Goal: Use online tool/utility

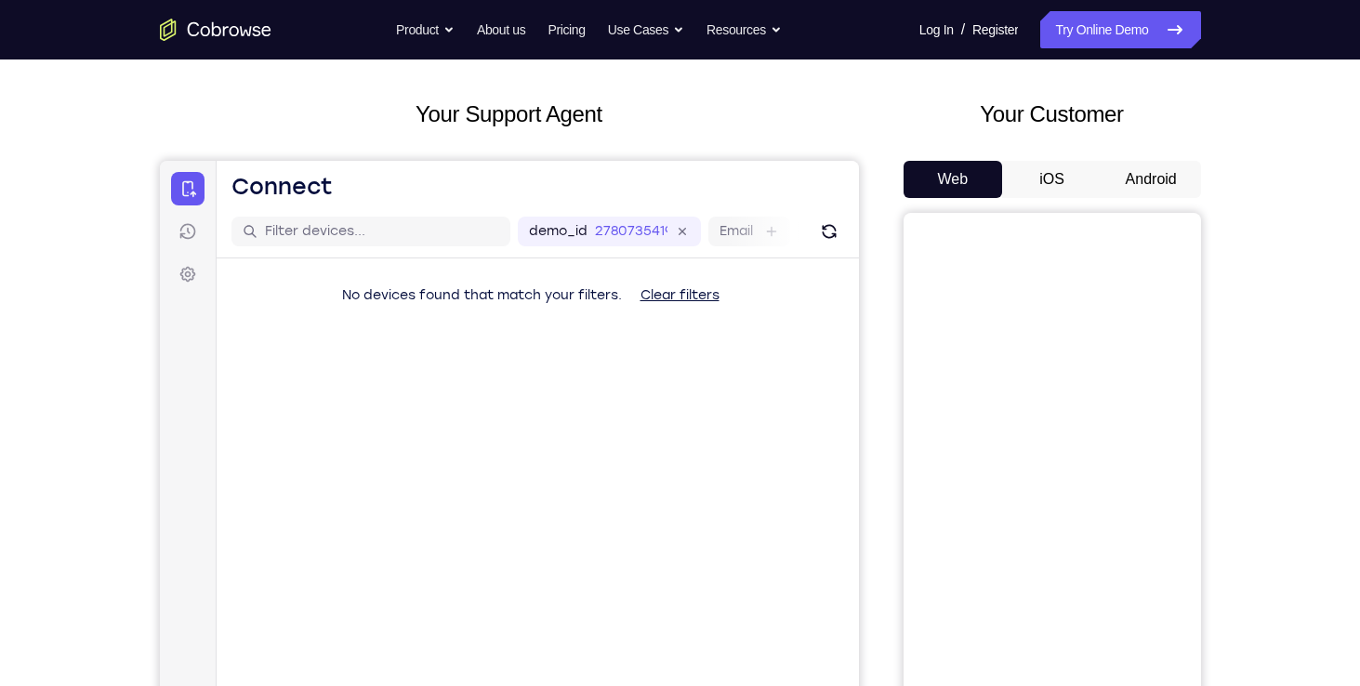
click at [1140, 182] on button "Android" at bounding box center [1151, 179] width 99 height 37
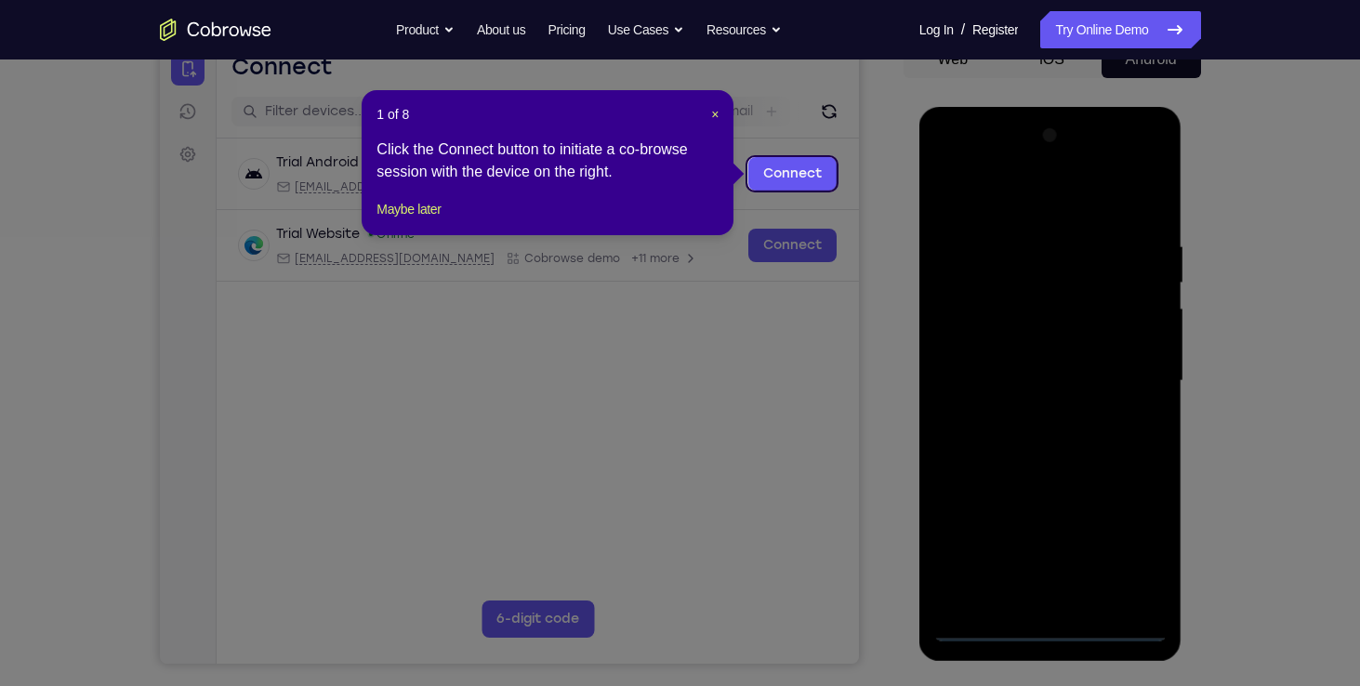
click at [709, 113] on header "1 of 8 ×" at bounding box center [548, 114] width 342 height 19
click at [719, 113] on span "×" at bounding box center [714, 114] width 7 height 15
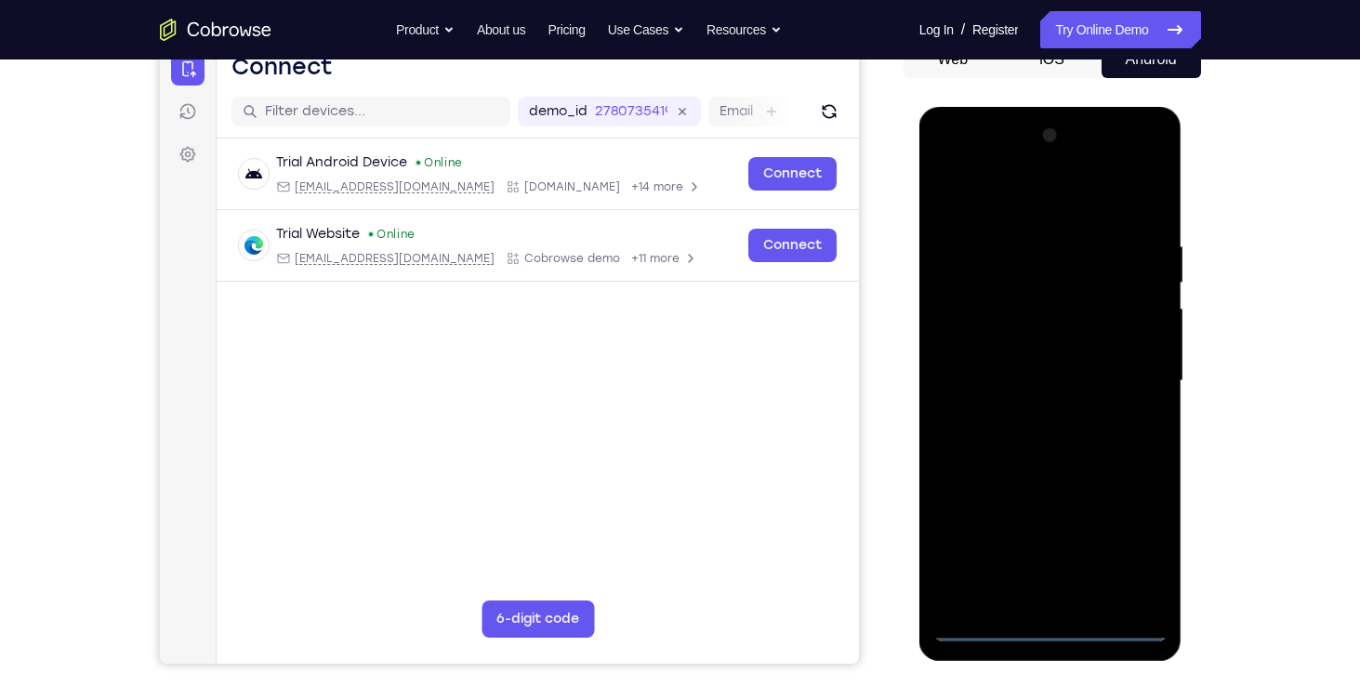
click at [1053, 627] on div at bounding box center [1051, 381] width 234 height 521
click at [1140, 544] on div at bounding box center [1051, 381] width 234 height 521
click at [1021, 199] on div at bounding box center [1051, 381] width 234 height 521
click at [1133, 366] on div at bounding box center [1051, 381] width 234 height 521
click at [1031, 411] on div at bounding box center [1051, 381] width 234 height 521
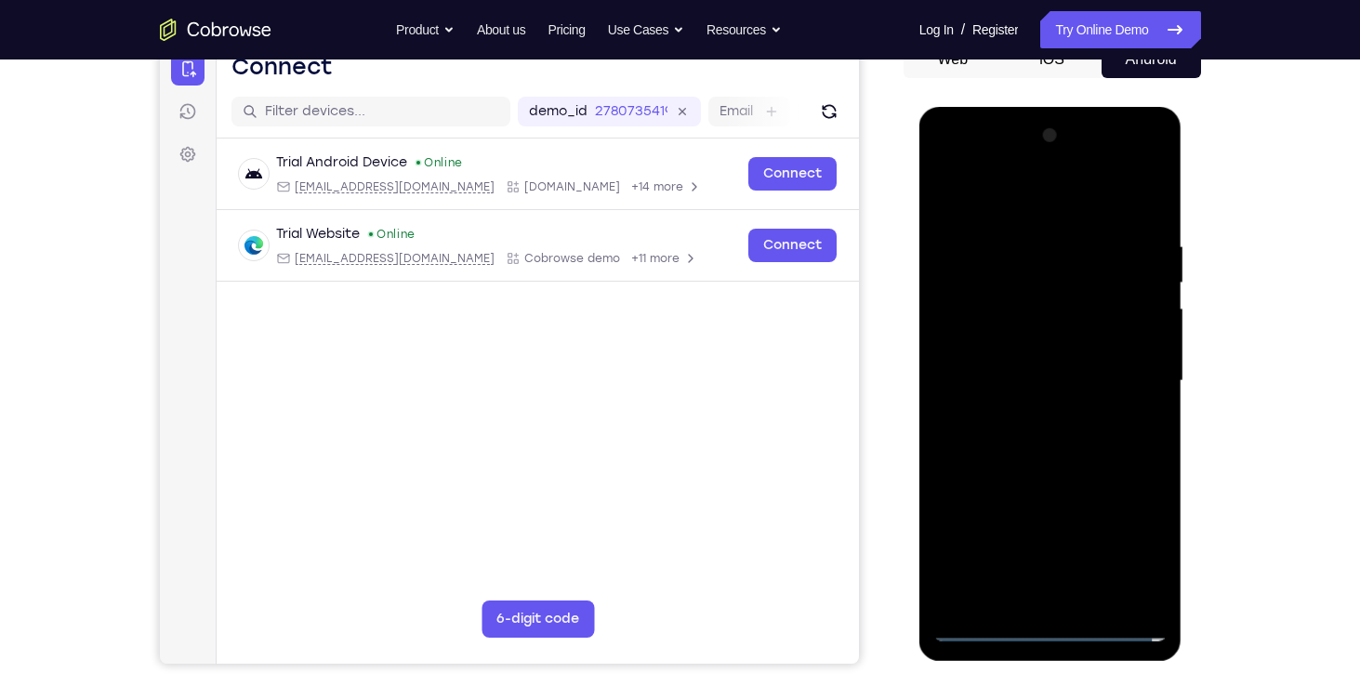
click at [1024, 359] on div at bounding box center [1051, 381] width 234 height 521
click at [1040, 333] on div at bounding box center [1051, 381] width 234 height 521
click at [1047, 387] on div at bounding box center [1051, 381] width 234 height 521
click at [1047, 436] on div at bounding box center [1051, 381] width 234 height 521
click at [1053, 444] on div at bounding box center [1051, 381] width 234 height 521
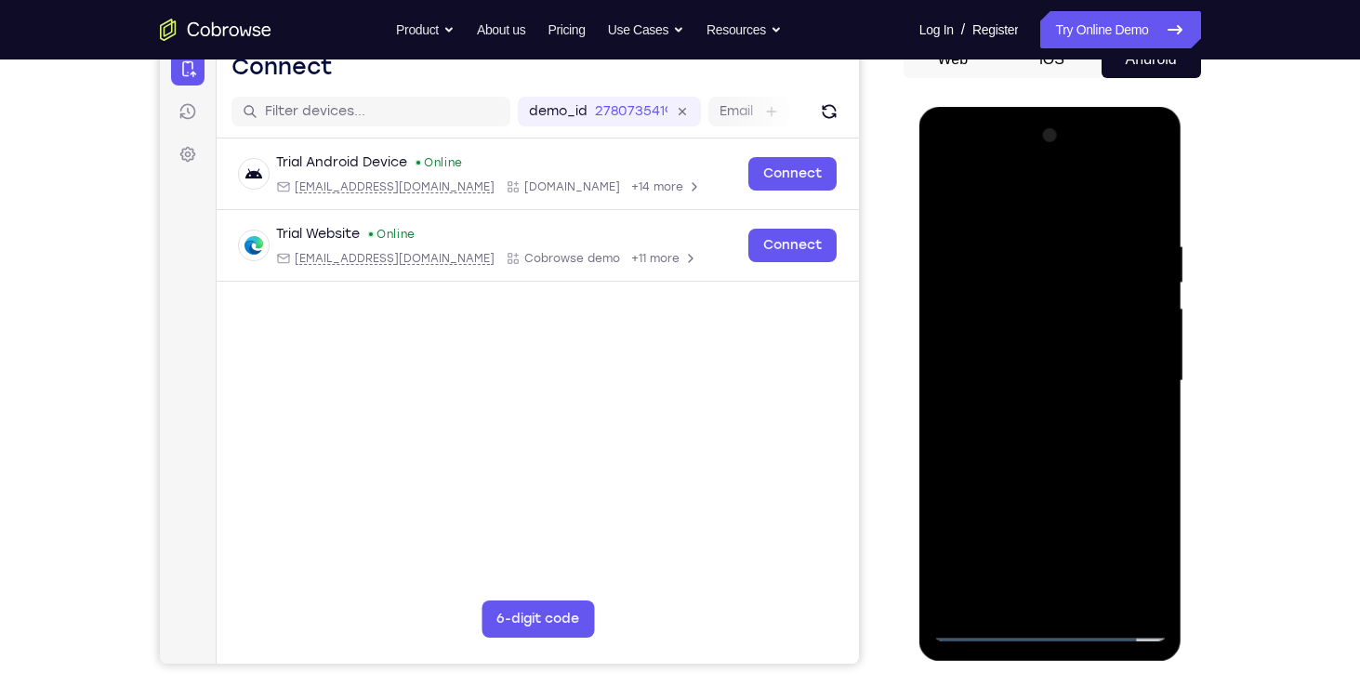
click at [1040, 440] on div at bounding box center [1051, 381] width 234 height 521
click at [1046, 433] on div at bounding box center [1051, 381] width 234 height 521
click at [1084, 470] on div at bounding box center [1051, 381] width 234 height 521
click at [1154, 194] on div at bounding box center [1051, 381] width 234 height 521
click at [970, 307] on div at bounding box center [1051, 381] width 234 height 521
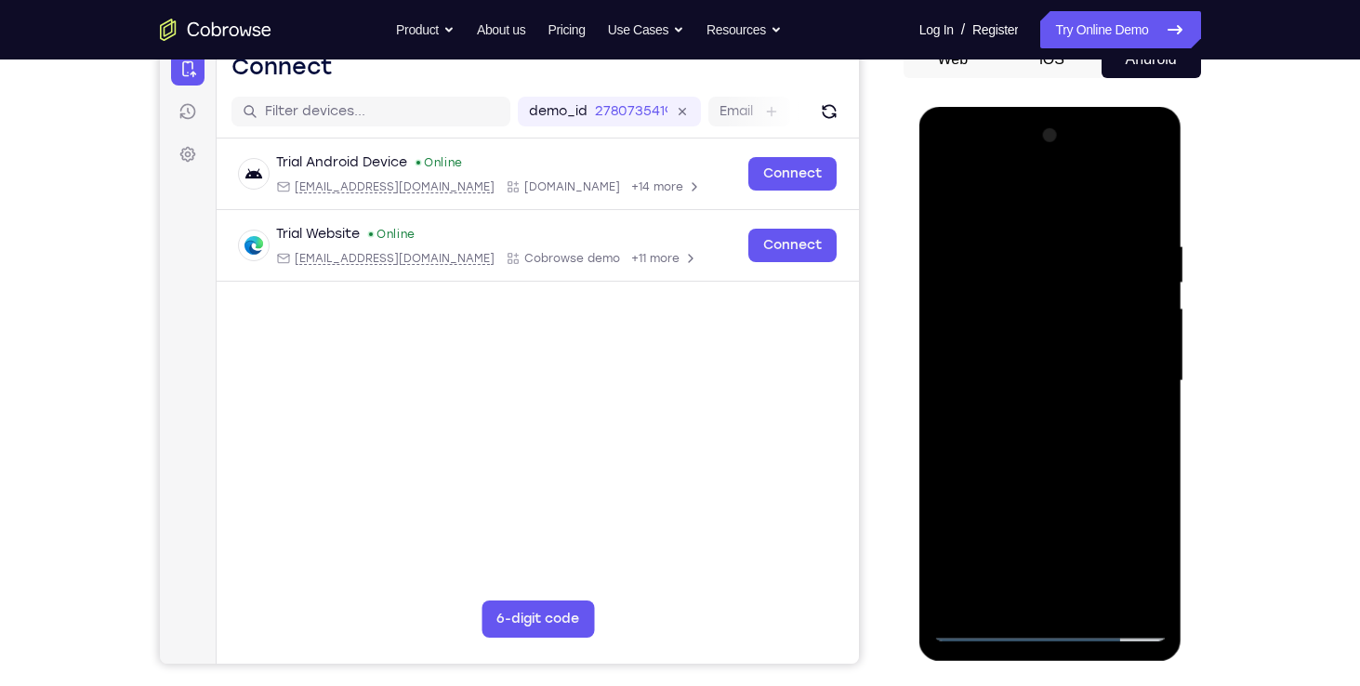
click at [953, 247] on div at bounding box center [1051, 381] width 234 height 521
click at [1080, 258] on div at bounding box center [1051, 381] width 234 height 521
click at [983, 633] on div at bounding box center [1051, 381] width 234 height 521
click at [1109, 305] on div at bounding box center [1051, 381] width 234 height 521
click at [964, 311] on div at bounding box center [1051, 381] width 234 height 521
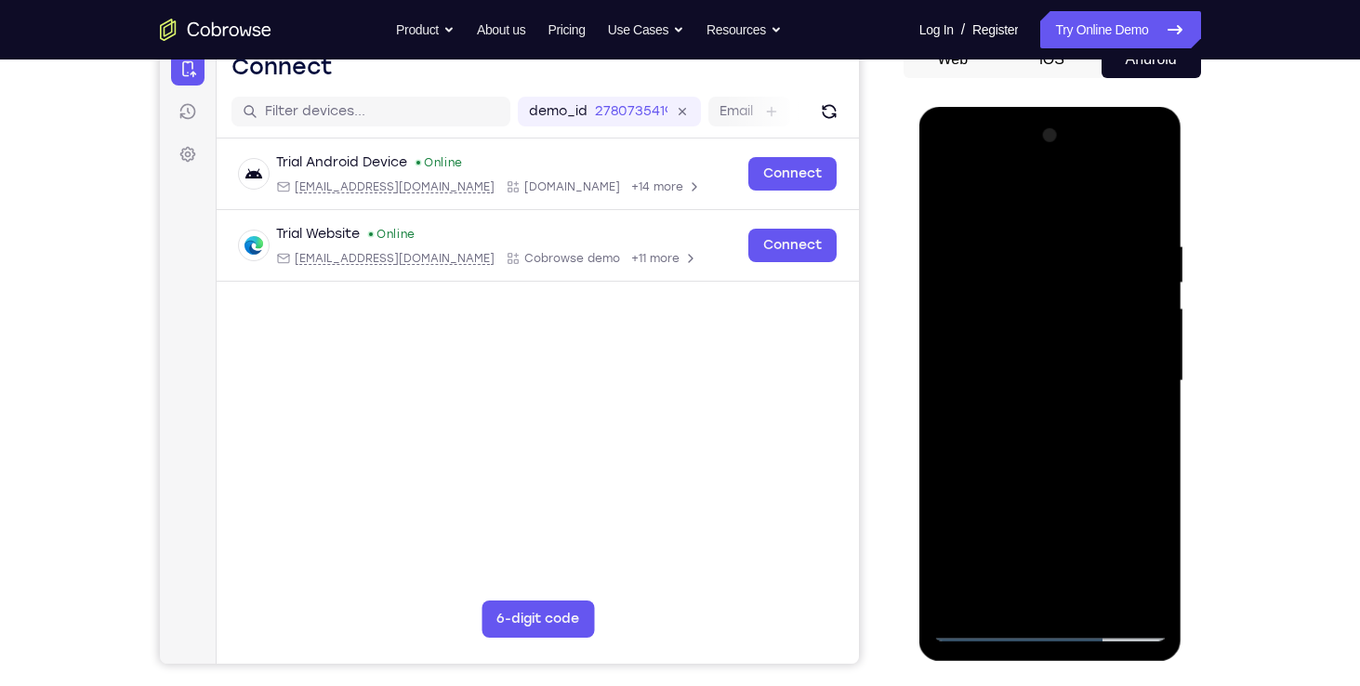
click at [968, 327] on div at bounding box center [1051, 381] width 234 height 521
click at [987, 630] on div at bounding box center [1051, 381] width 234 height 521
click at [990, 628] on div at bounding box center [1051, 381] width 234 height 521
click at [1093, 597] on div at bounding box center [1051, 381] width 234 height 521
click at [1050, 473] on div at bounding box center [1051, 381] width 234 height 521
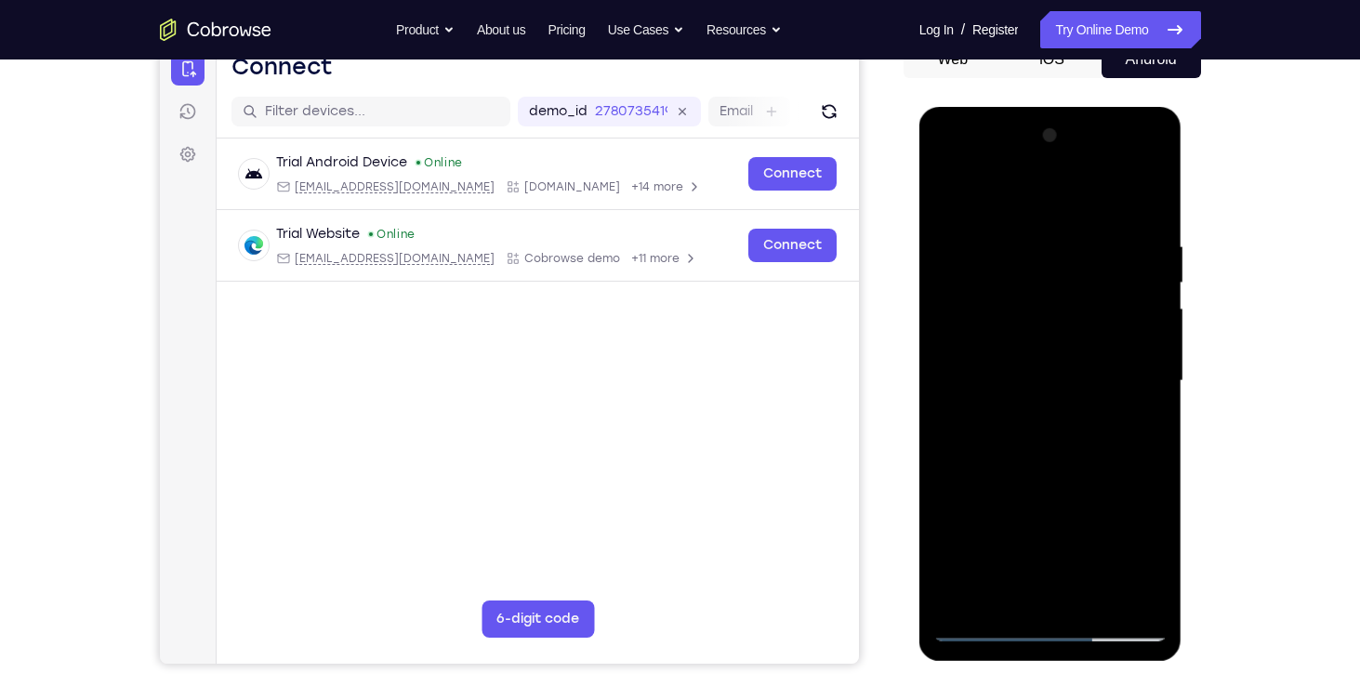
click at [1091, 374] on div at bounding box center [1051, 381] width 234 height 521
click at [1028, 590] on div at bounding box center [1051, 381] width 234 height 521
click at [1159, 557] on div at bounding box center [1051, 381] width 234 height 521
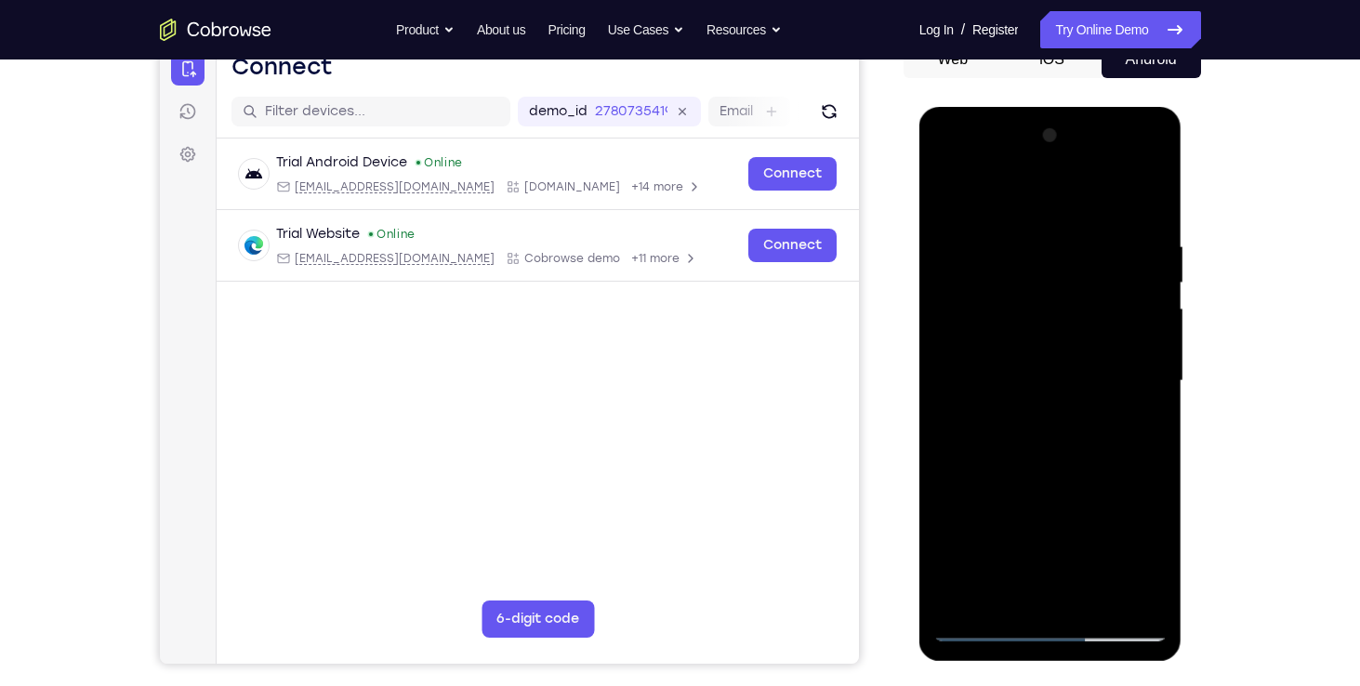
click at [1159, 557] on div at bounding box center [1051, 381] width 234 height 521
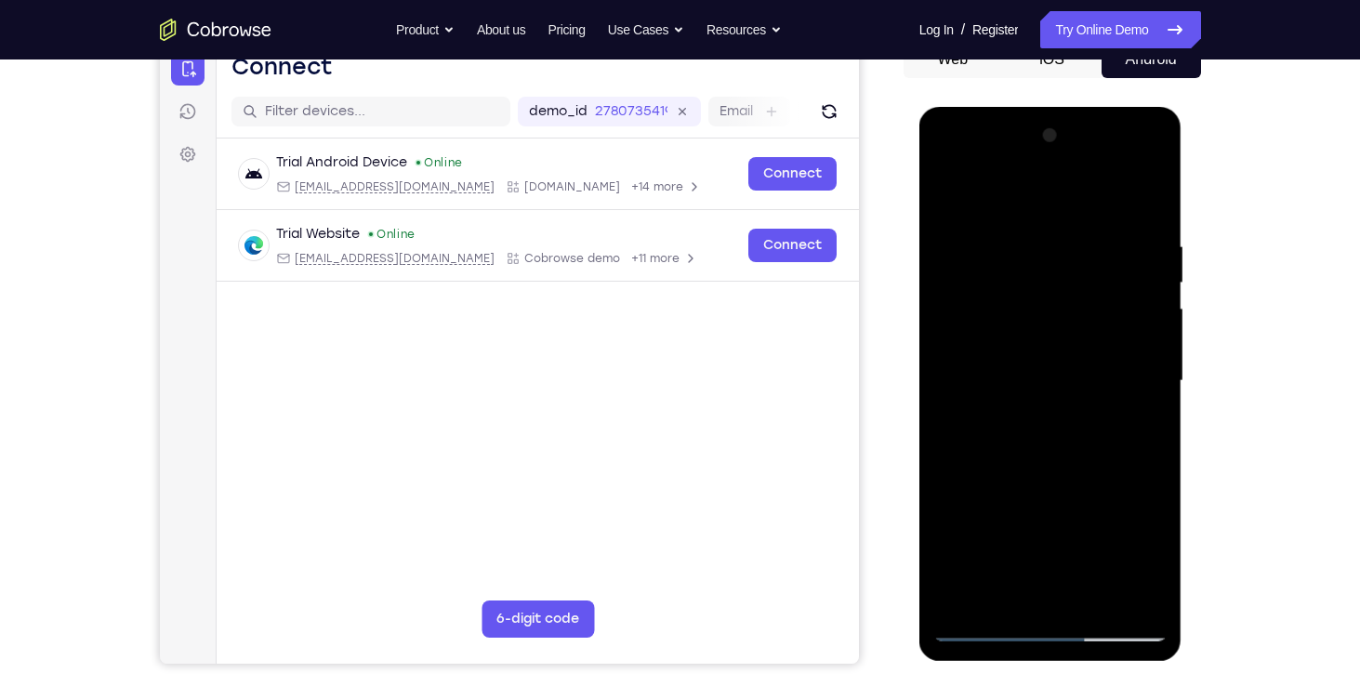
click at [1159, 557] on div at bounding box center [1051, 381] width 234 height 521
click at [1148, 430] on div at bounding box center [1051, 381] width 234 height 521
click at [987, 632] on div at bounding box center [1051, 381] width 234 height 521
click at [1064, 379] on div at bounding box center [1051, 381] width 234 height 521
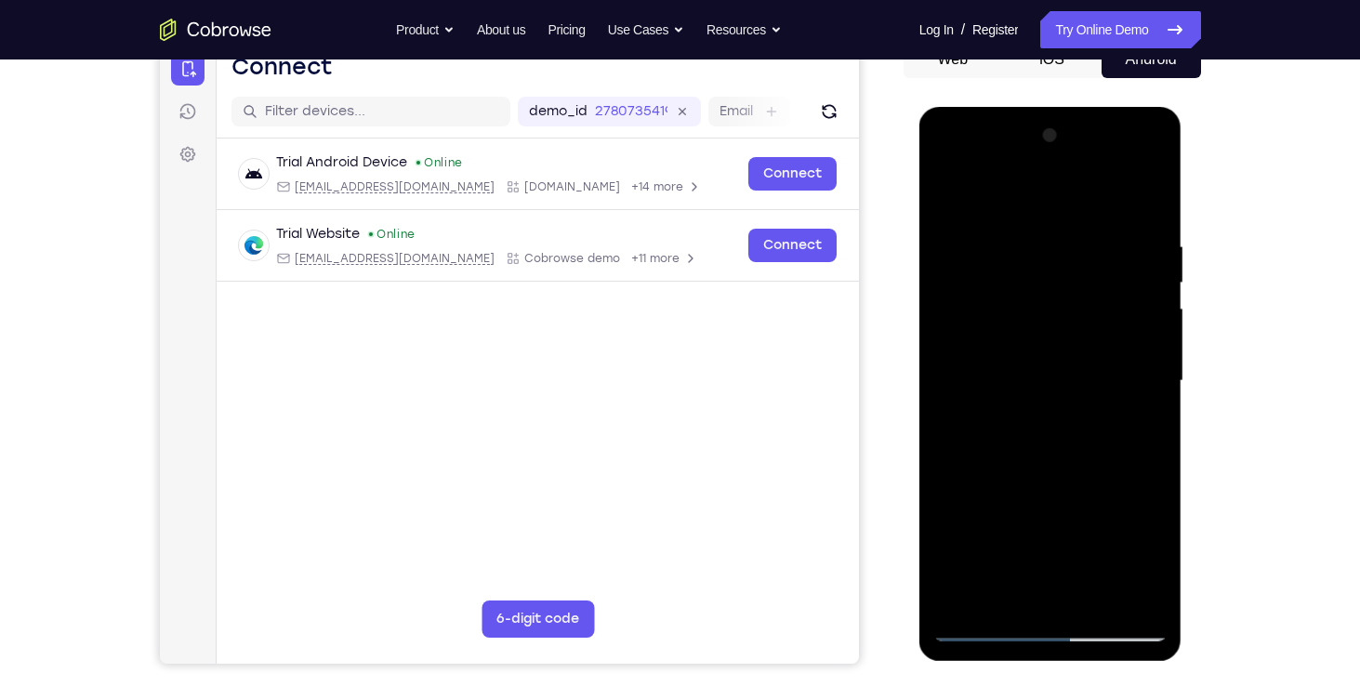
click at [1091, 381] on div at bounding box center [1051, 381] width 234 height 521
click at [1068, 539] on div at bounding box center [1051, 381] width 234 height 521
click at [1132, 519] on div at bounding box center [1051, 381] width 234 height 521
click at [1149, 556] on div at bounding box center [1051, 381] width 234 height 521
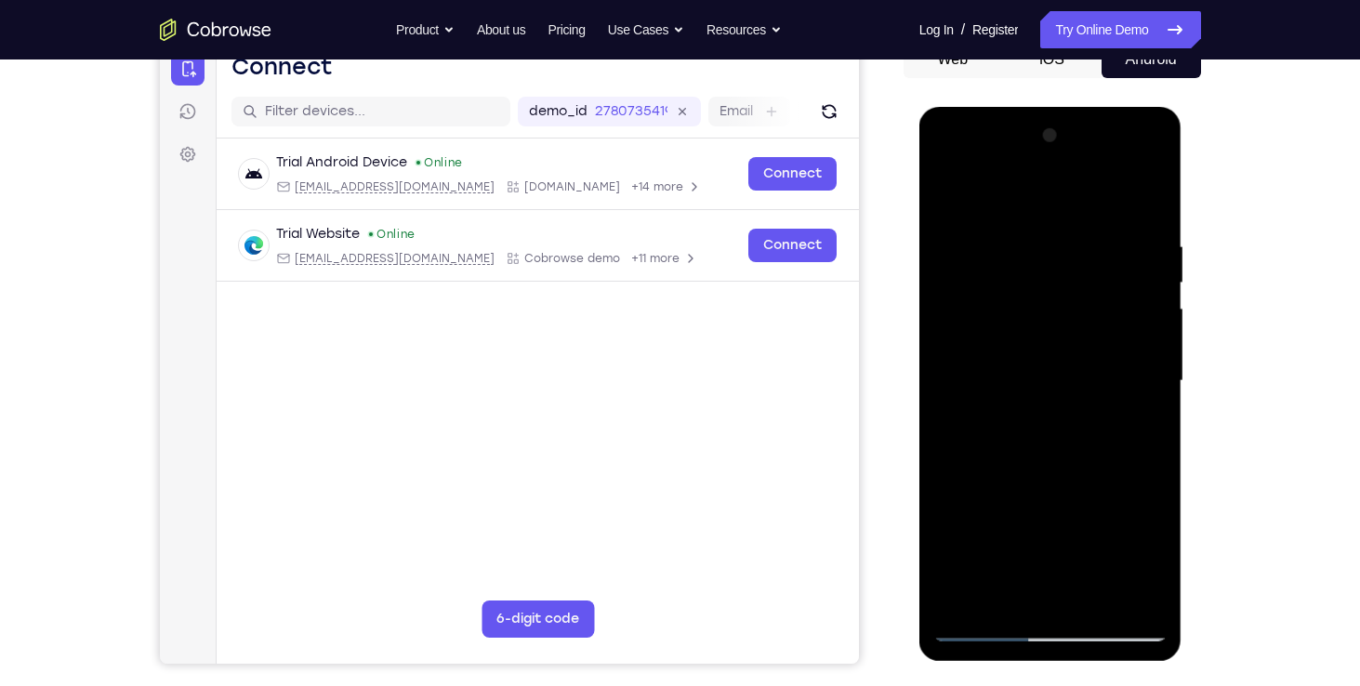
click at [1149, 556] on div at bounding box center [1051, 381] width 234 height 521
click at [1141, 528] on div at bounding box center [1051, 381] width 234 height 521
click at [960, 355] on div at bounding box center [1051, 381] width 234 height 521
click at [1010, 456] on div at bounding box center [1051, 381] width 234 height 521
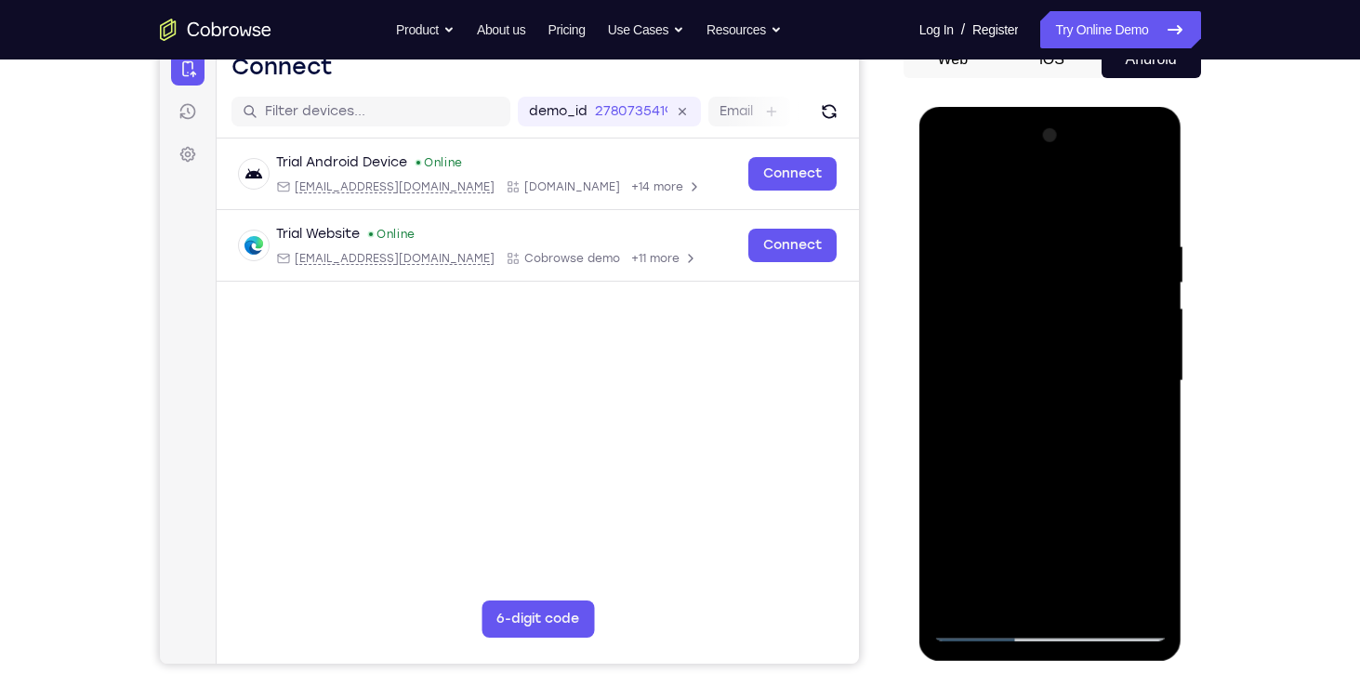
click at [1090, 456] on div at bounding box center [1051, 381] width 234 height 521
click at [1159, 560] on div at bounding box center [1051, 381] width 234 height 521
click at [983, 626] on div at bounding box center [1051, 381] width 234 height 521
click at [984, 631] on div at bounding box center [1051, 381] width 234 height 521
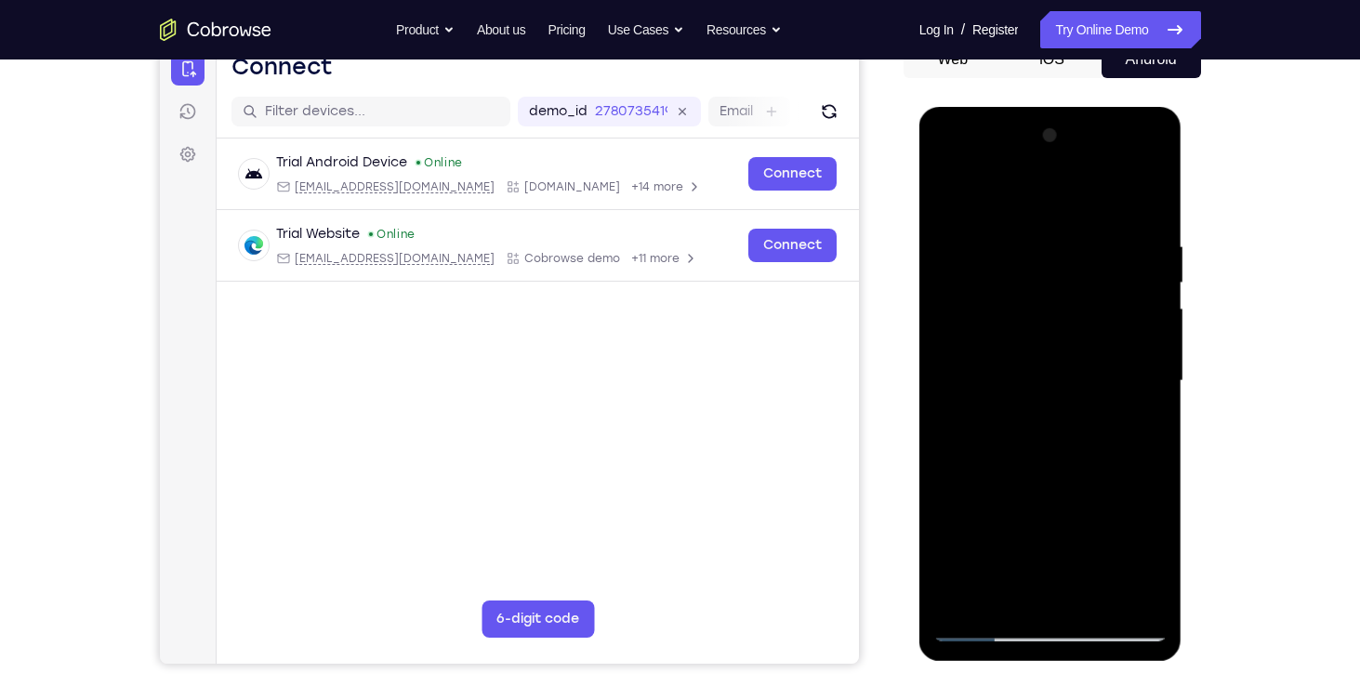
click at [1016, 248] on div at bounding box center [1051, 381] width 234 height 521
click at [1146, 359] on div at bounding box center [1051, 381] width 234 height 521
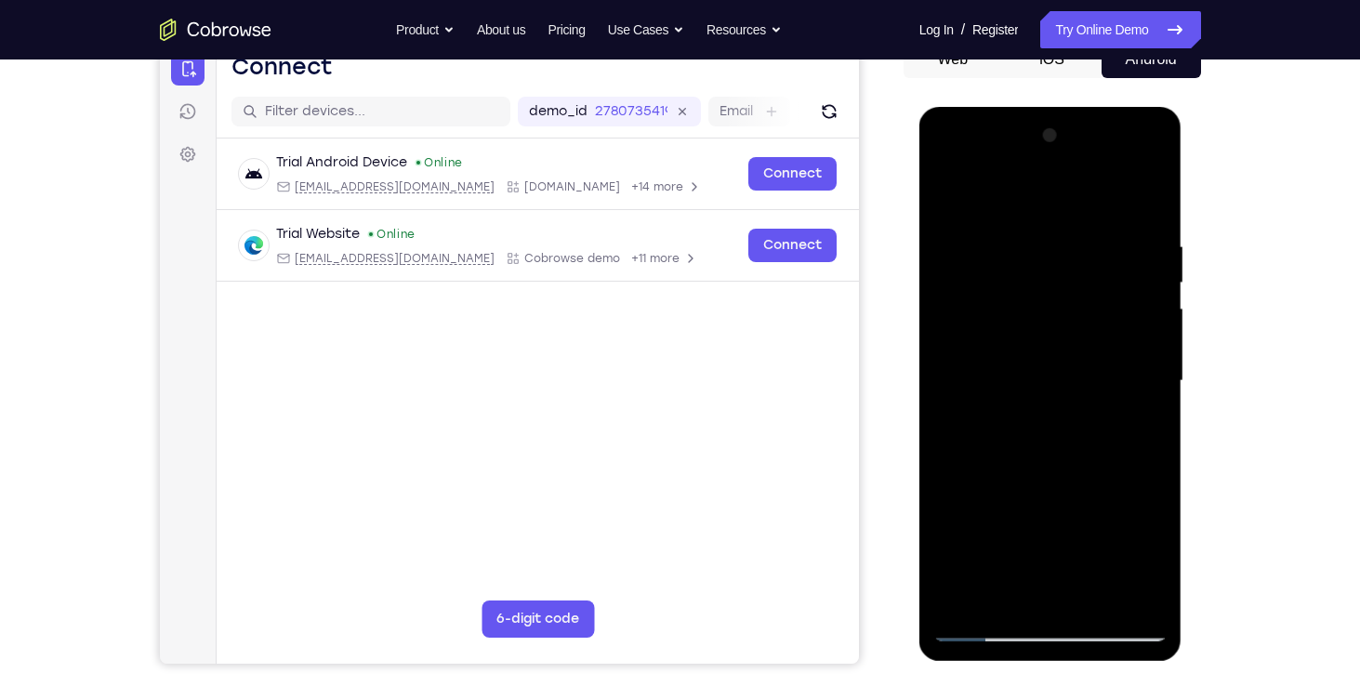
click at [1146, 359] on div at bounding box center [1051, 381] width 234 height 521
click at [952, 263] on div at bounding box center [1051, 381] width 234 height 521
drag, startPoint x: 1057, startPoint y: 255, endPoint x: 1057, endPoint y: 342, distance: 87.4
click at [1057, 342] on div at bounding box center [1051, 381] width 234 height 521
click at [1150, 194] on div at bounding box center [1051, 381] width 234 height 521
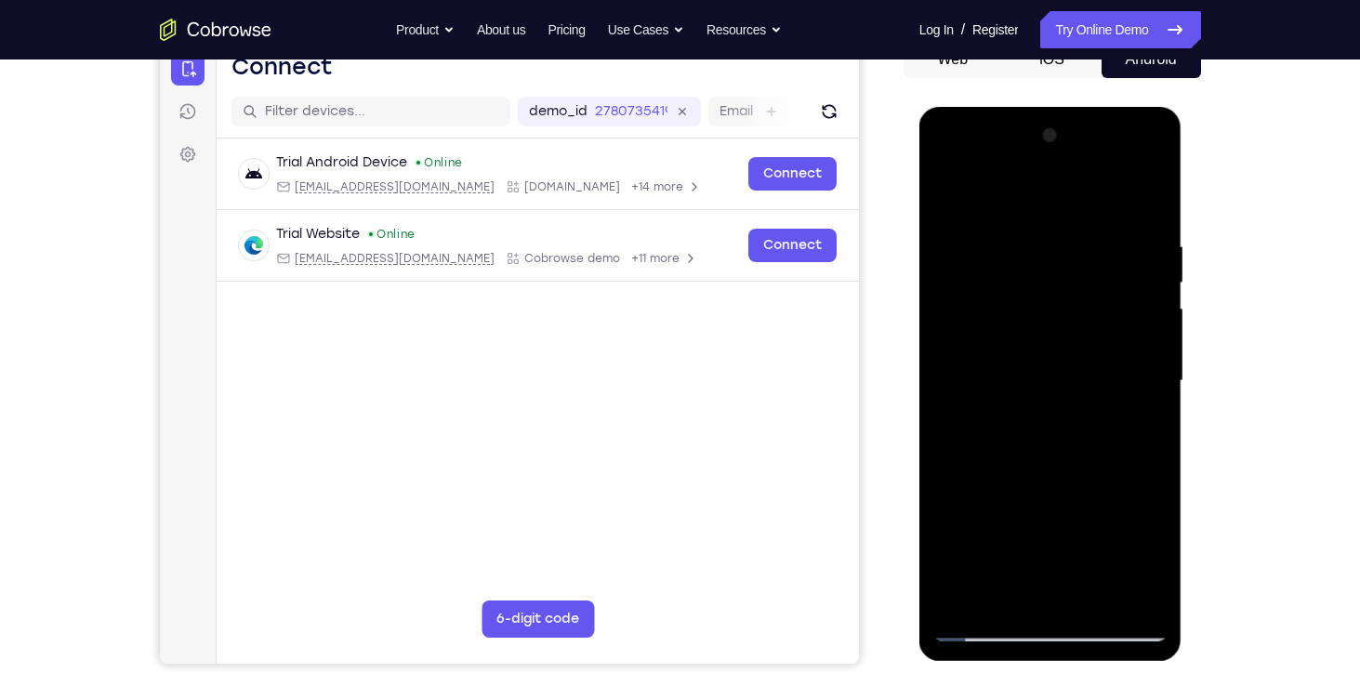
click at [984, 627] on div at bounding box center [1051, 381] width 234 height 521
click at [949, 351] on div at bounding box center [1051, 381] width 234 height 521
drag, startPoint x: 1026, startPoint y: 268, endPoint x: 1057, endPoint y: 433, distance: 168.5
click at [1057, 433] on div at bounding box center [1051, 381] width 234 height 521
click at [1155, 198] on div at bounding box center [1051, 381] width 234 height 521
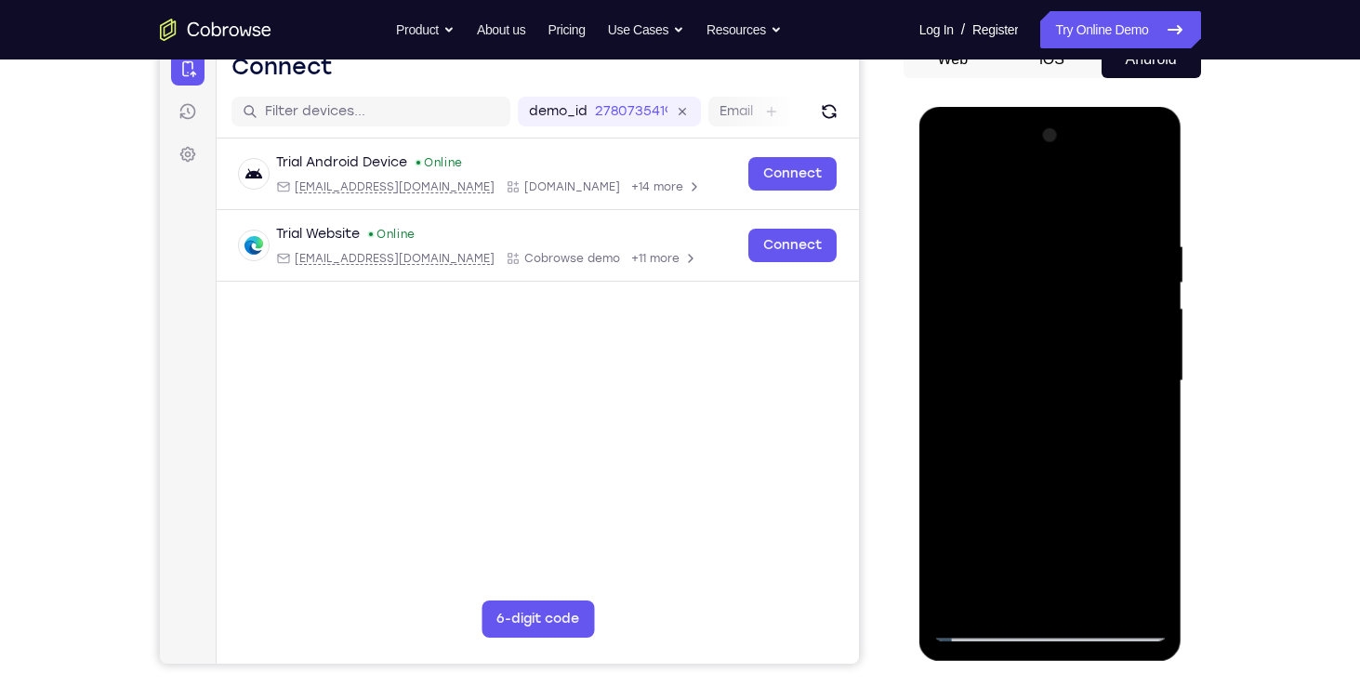
click at [987, 631] on div at bounding box center [1051, 381] width 234 height 521
click at [1132, 597] on div at bounding box center [1051, 381] width 234 height 521
click at [1087, 594] on div at bounding box center [1051, 381] width 234 height 521
click at [1058, 334] on div at bounding box center [1051, 381] width 234 height 521
click at [987, 559] on div at bounding box center [1051, 381] width 234 height 521
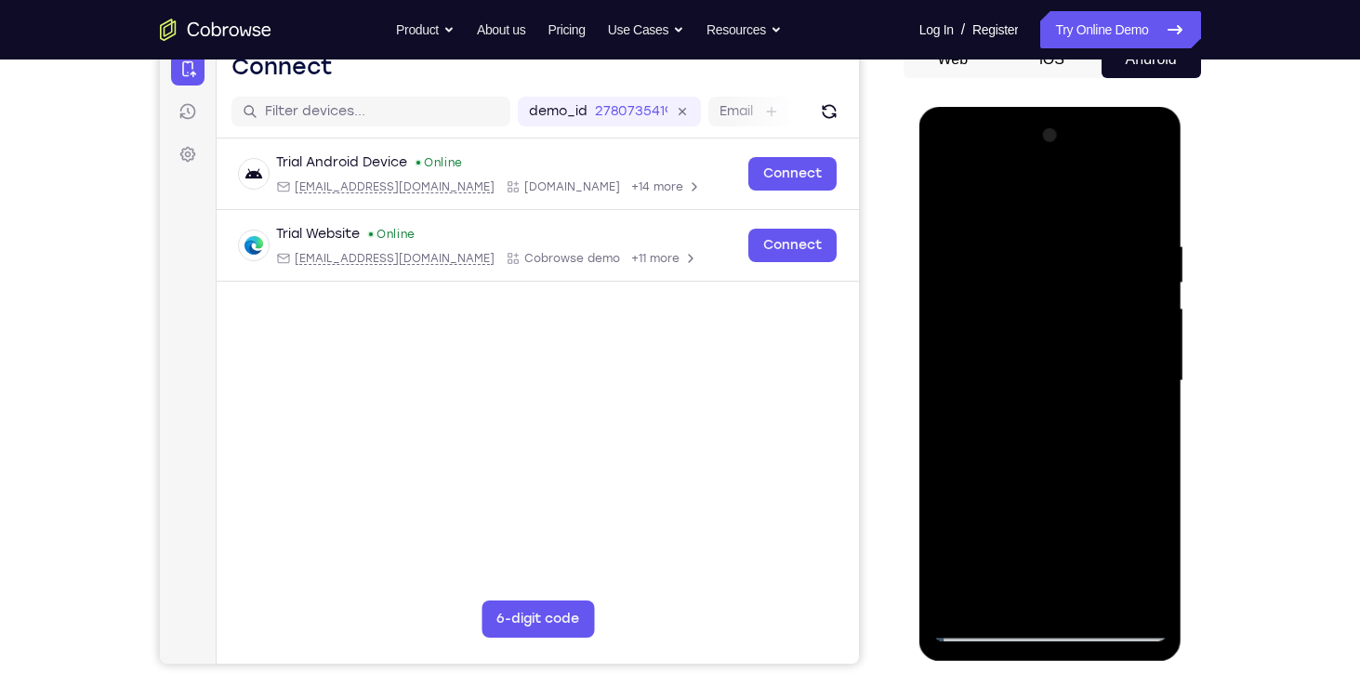
click at [987, 559] on div at bounding box center [1051, 381] width 234 height 521
click at [983, 627] on div at bounding box center [1051, 381] width 234 height 521
click at [1018, 339] on div at bounding box center [1051, 381] width 234 height 521
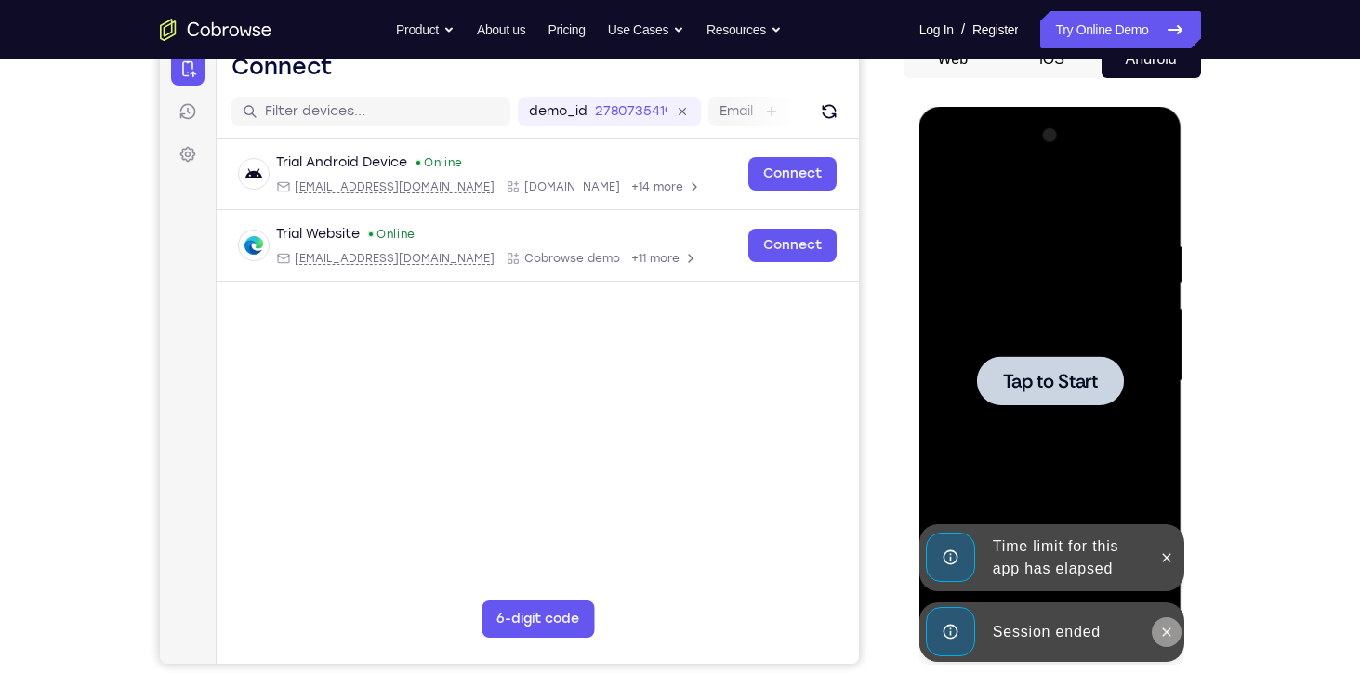
click at [1165, 630] on icon at bounding box center [1167, 632] width 8 height 8
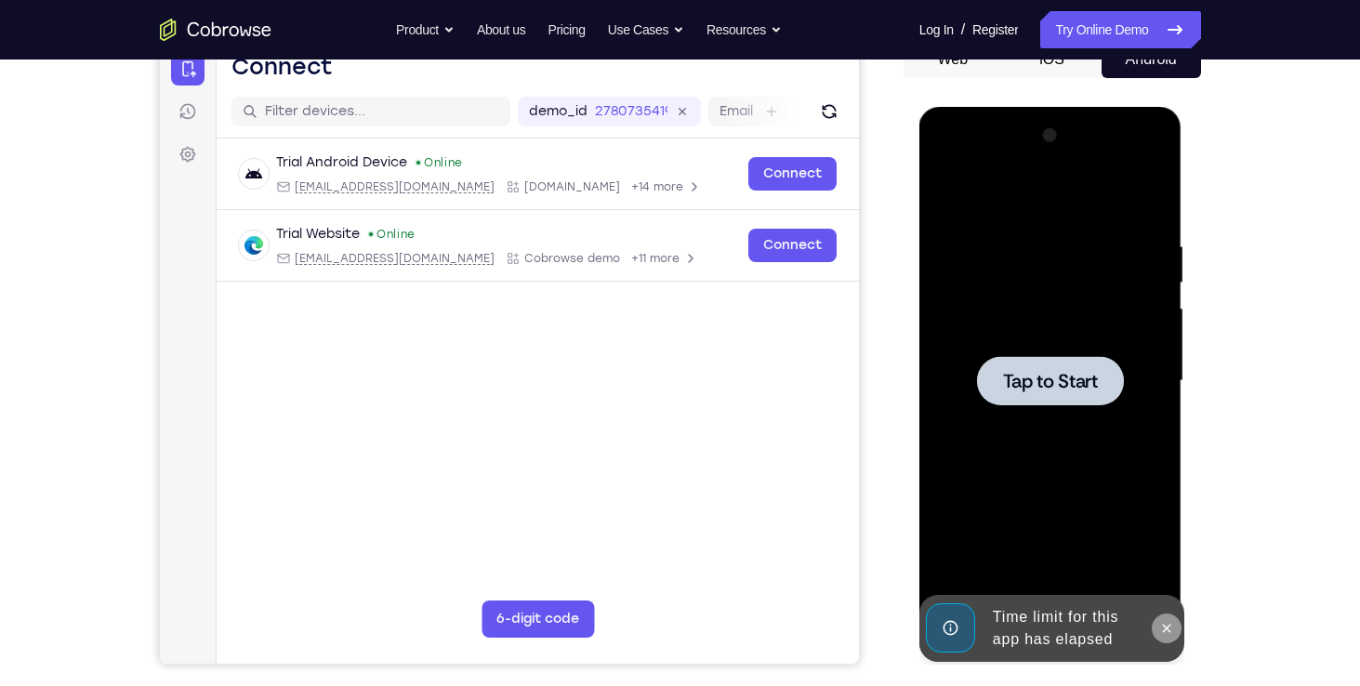
click at [1173, 622] on icon at bounding box center [1166, 628] width 15 height 15
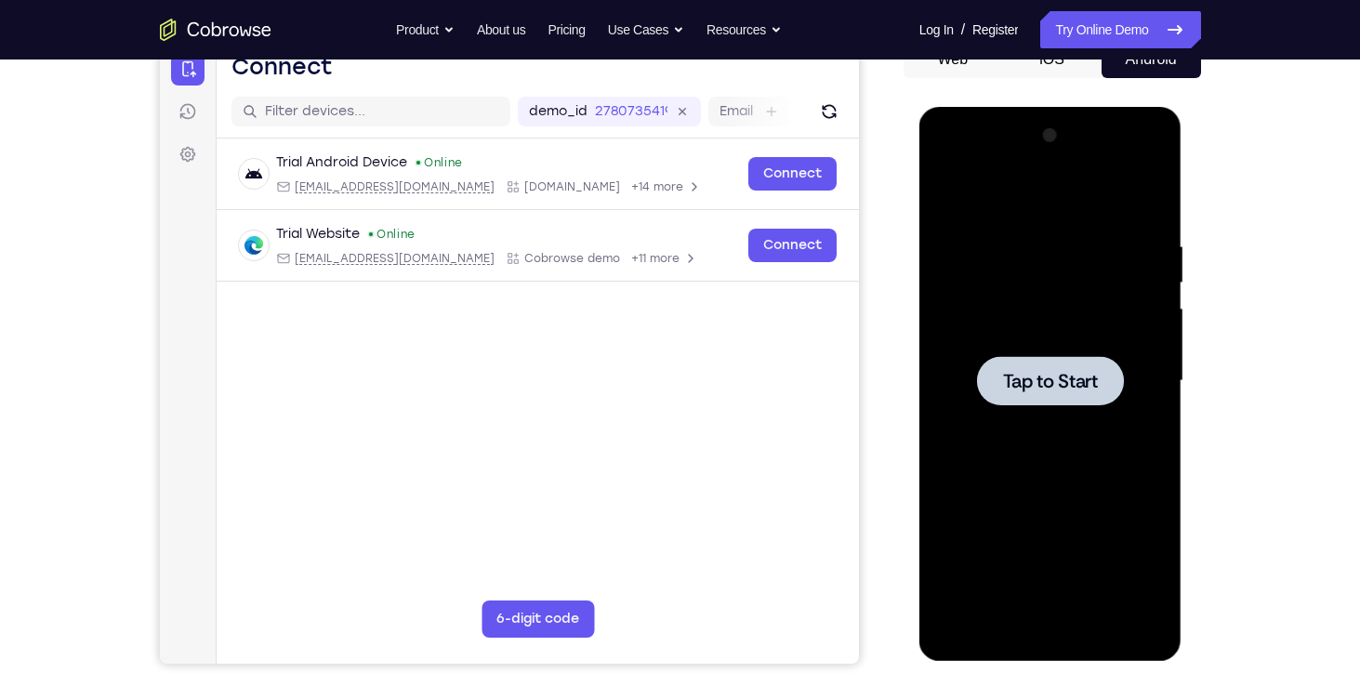
click at [1069, 396] on div at bounding box center [1050, 380] width 147 height 49
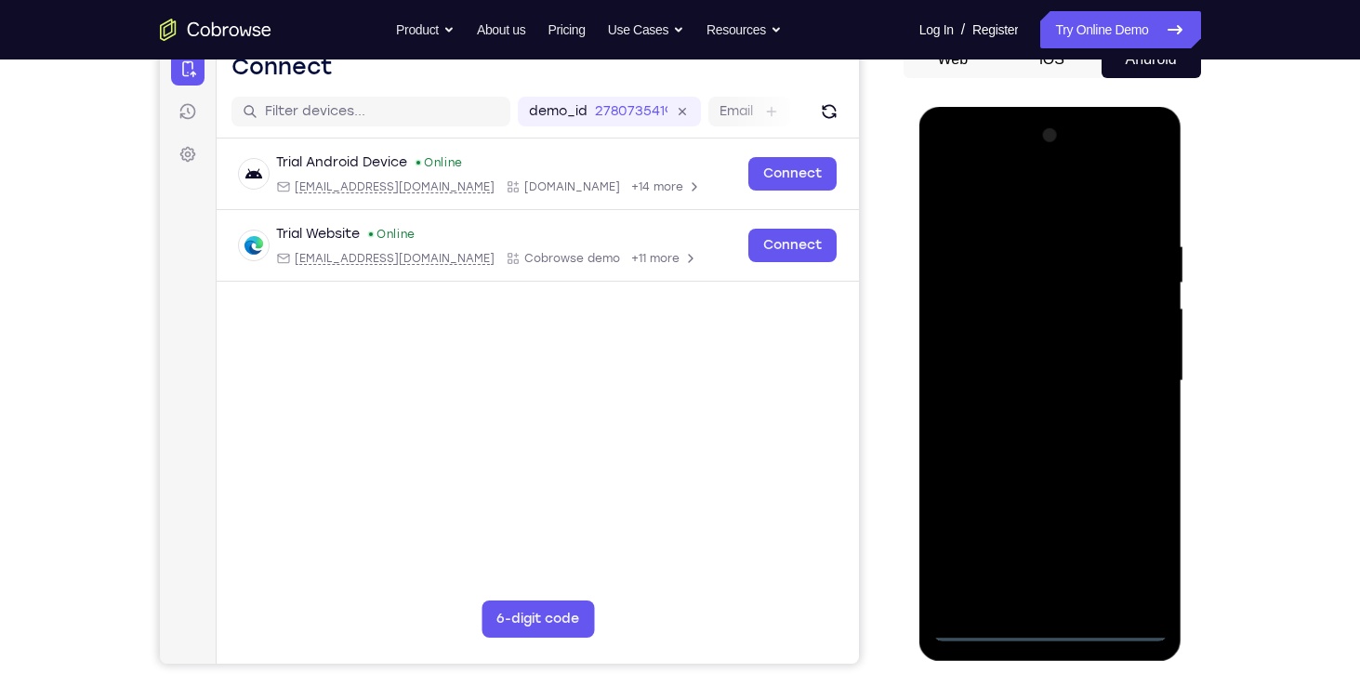
click at [1053, 629] on div at bounding box center [1051, 381] width 234 height 521
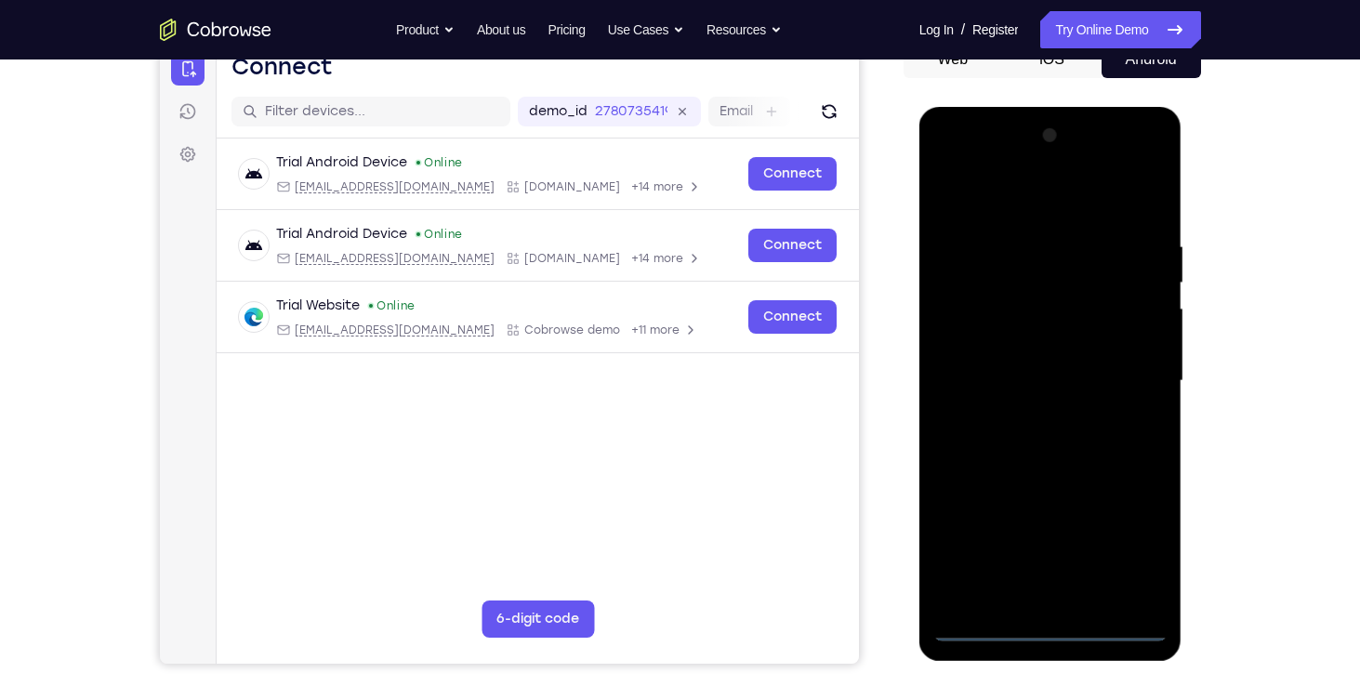
click at [1128, 539] on div at bounding box center [1051, 381] width 234 height 521
click at [1016, 217] on div at bounding box center [1051, 381] width 234 height 521
click at [979, 314] on div at bounding box center [1051, 381] width 234 height 521
click at [1030, 376] on div at bounding box center [1051, 381] width 234 height 521
click at [1025, 363] on div at bounding box center [1051, 381] width 234 height 521
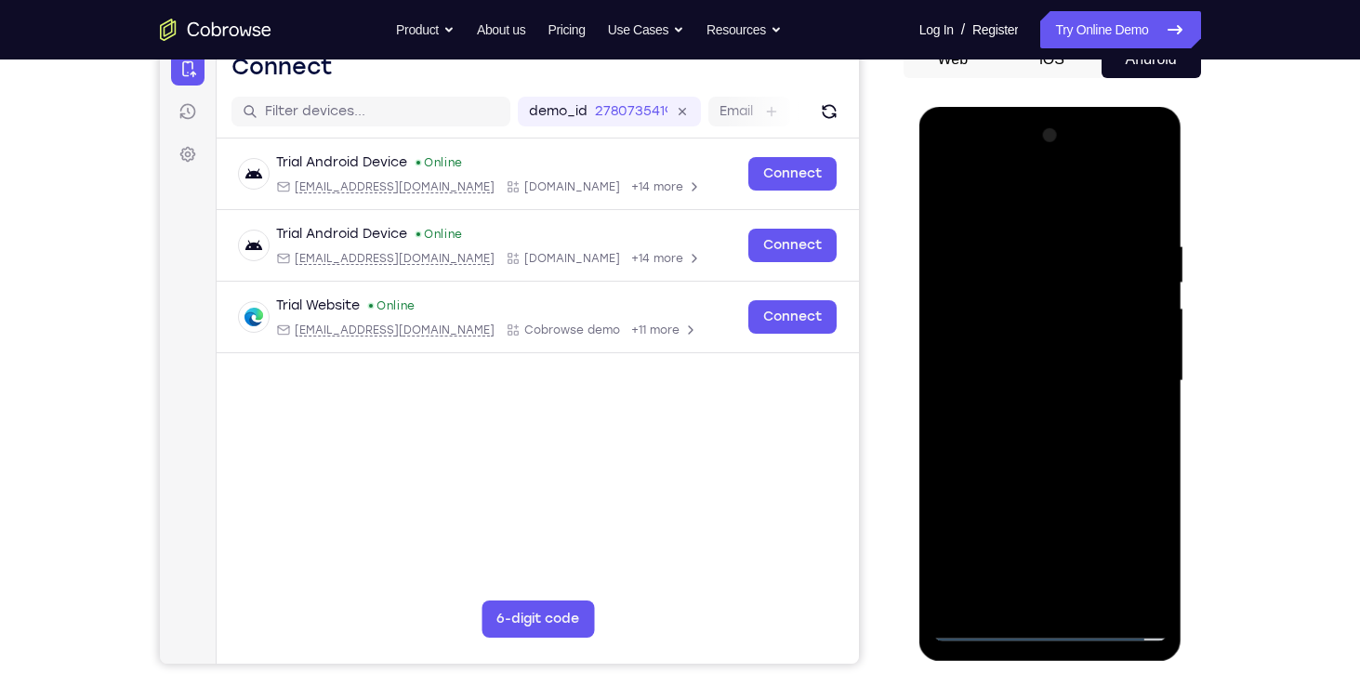
click at [1024, 402] on div at bounding box center [1051, 381] width 234 height 521
click at [1036, 490] on div at bounding box center [1051, 381] width 234 height 521
click at [1121, 315] on div at bounding box center [1051, 381] width 234 height 521
click at [1050, 584] on div at bounding box center [1051, 381] width 234 height 521
click at [1039, 335] on div at bounding box center [1051, 381] width 234 height 521
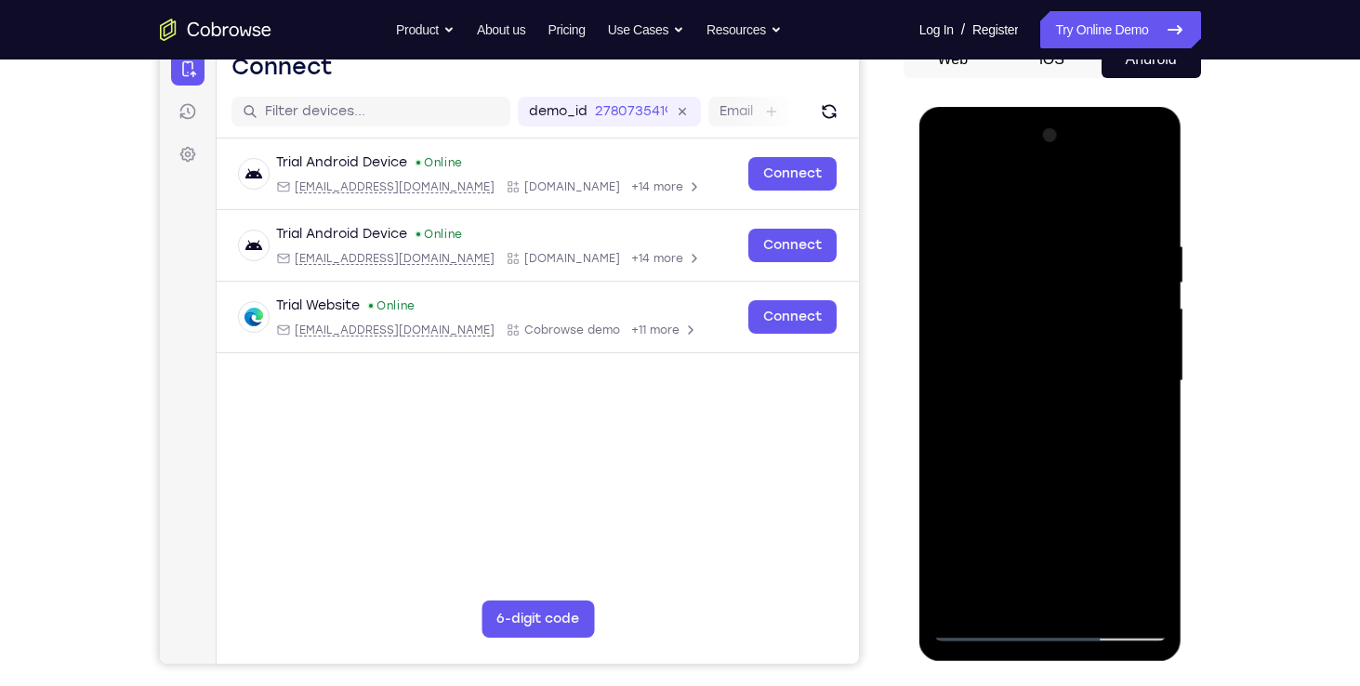
click at [1070, 429] on div at bounding box center [1051, 381] width 234 height 521
click at [1106, 214] on div at bounding box center [1051, 381] width 234 height 521
drag, startPoint x: 1040, startPoint y: 266, endPoint x: 1061, endPoint y: 442, distance: 177.0
click at [1061, 442] on div at bounding box center [1051, 381] width 234 height 521
drag, startPoint x: 1044, startPoint y: 278, endPoint x: 1050, endPoint y: 513, distance: 235.3
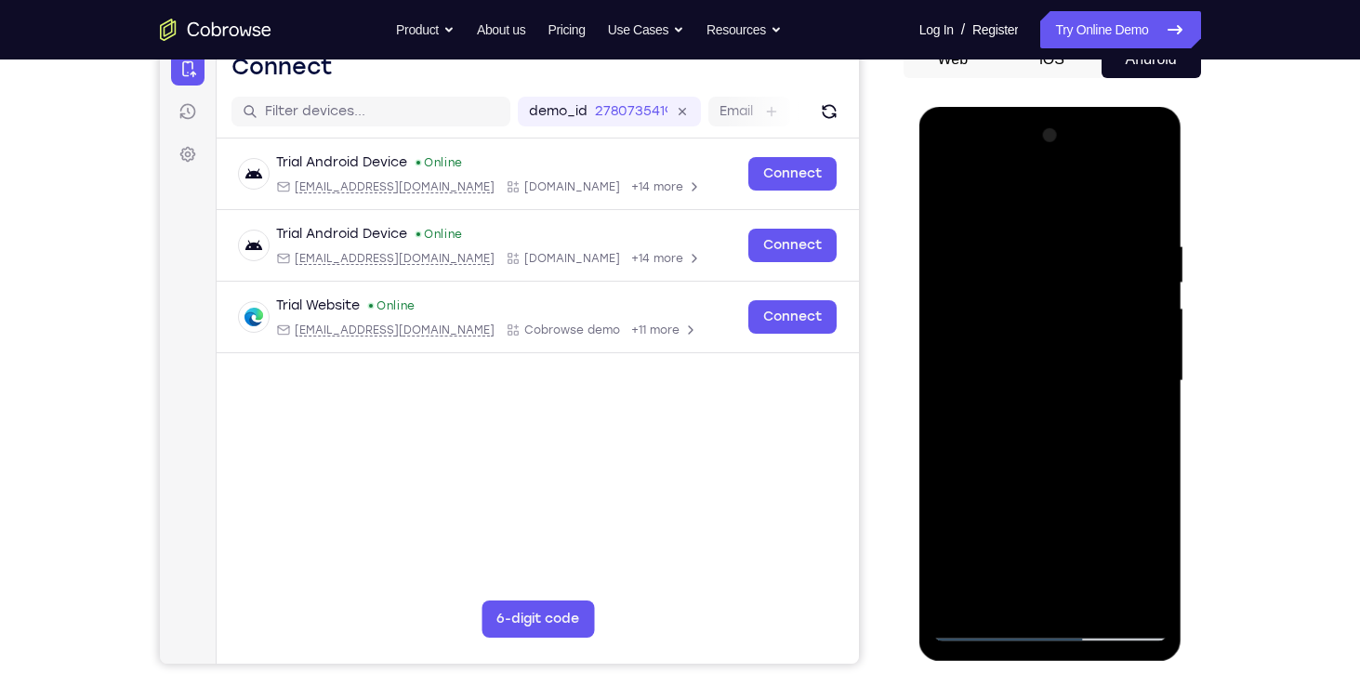
click at [1050, 513] on div at bounding box center [1051, 381] width 234 height 521
click at [983, 193] on div at bounding box center [1051, 381] width 234 height 521
click at [956, 195] on div at bounding box center [1051, 381] width 234 height 521
drag, startPoint x: 1135, startPoint y: 346, endPoint x: 1063, endPoint y: 346, distance: 72.5
click at [1063, 346] on div at bounding box center [1051, 381] width 234 height 521
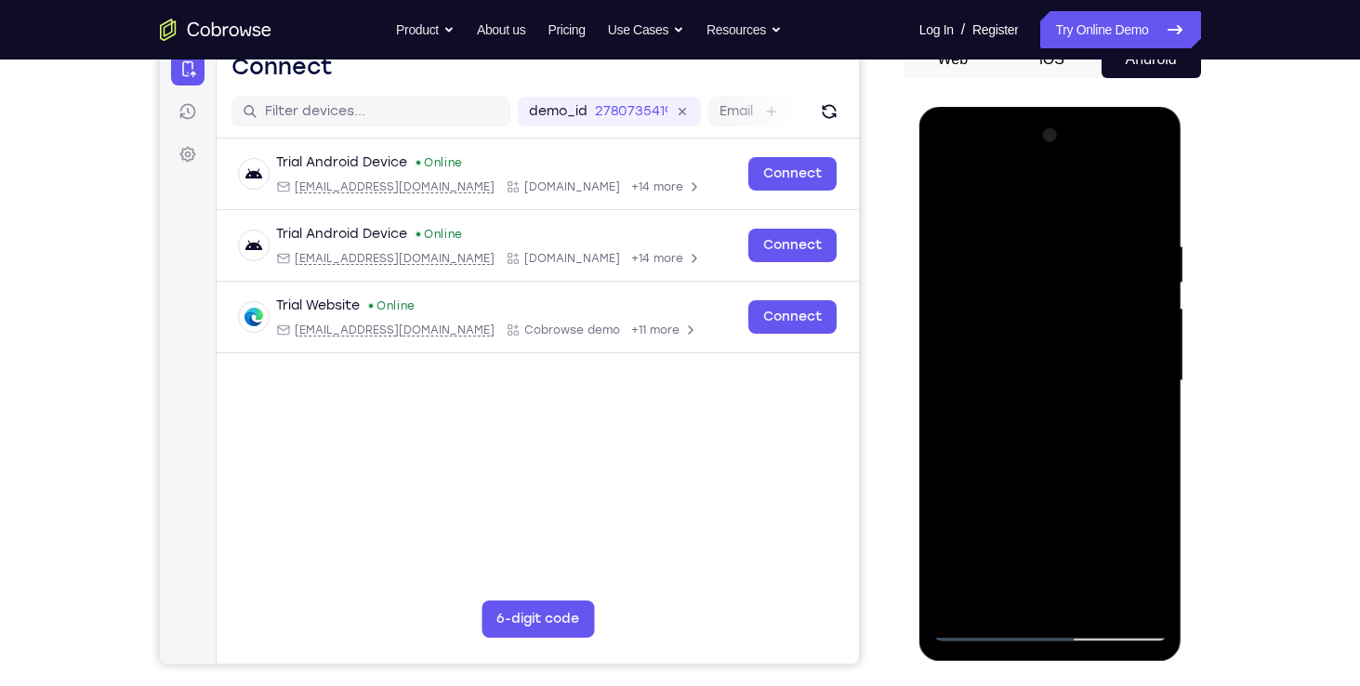
click at [983, 342] on div at bounding box center [1051, 381] width 234 height 521
click at [1154, 396] on div at bounding box center [1051, 381] width 234 height 521
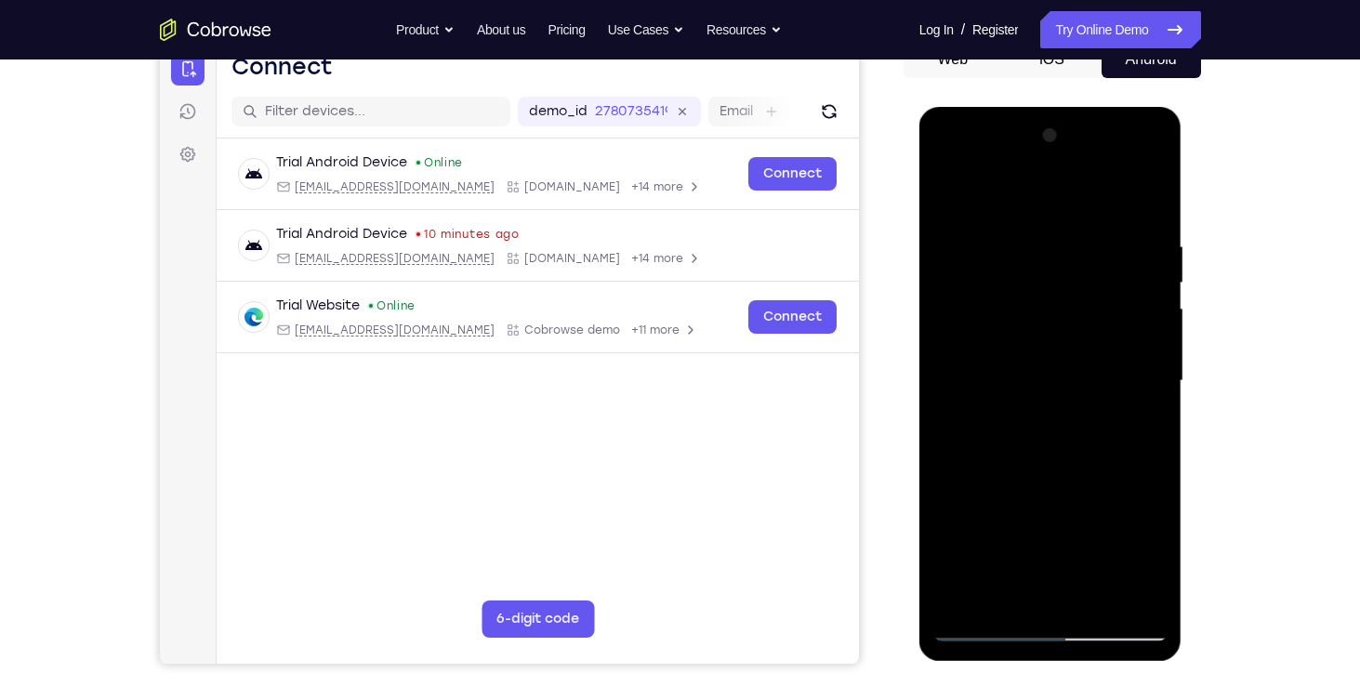
click at [1154, 383] on div at bounding box center [1051, 381] width 234 height 521
click at [1157, 392] on div at bounding box center [1051, 381] width 234 height 521
click at [1156, 205] on div at bounding box center [1051, 381] width 234 height 521
drag, startPoint x: 1061, startPoint y: 188, endPoint x: 1056, endPoint y: 415, distance: 226.9
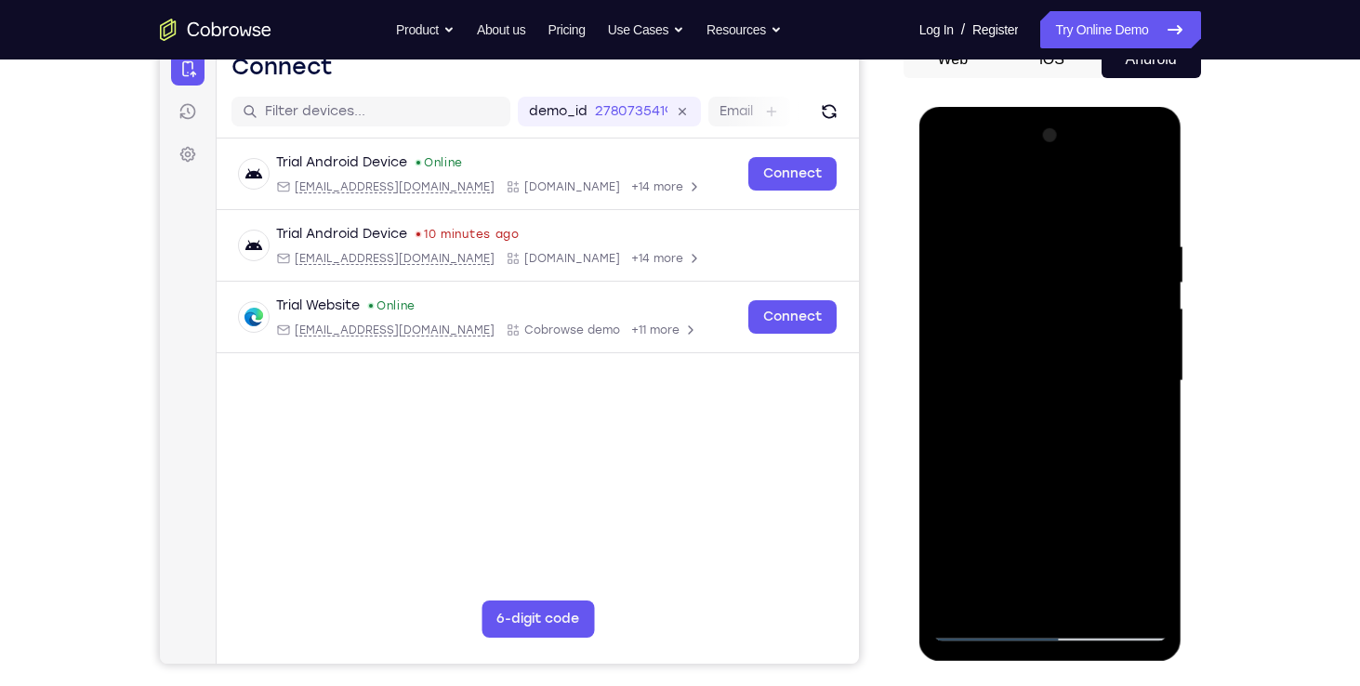
click at [1056, 415] on div at bounding box center [1051, 381] width 234 height 521
click at [988, 454] on div at bounding box center [1051, 381] width 234 height 521
click at [1045, 356] on div at bounding box center [1051, 381] width 234 height 521
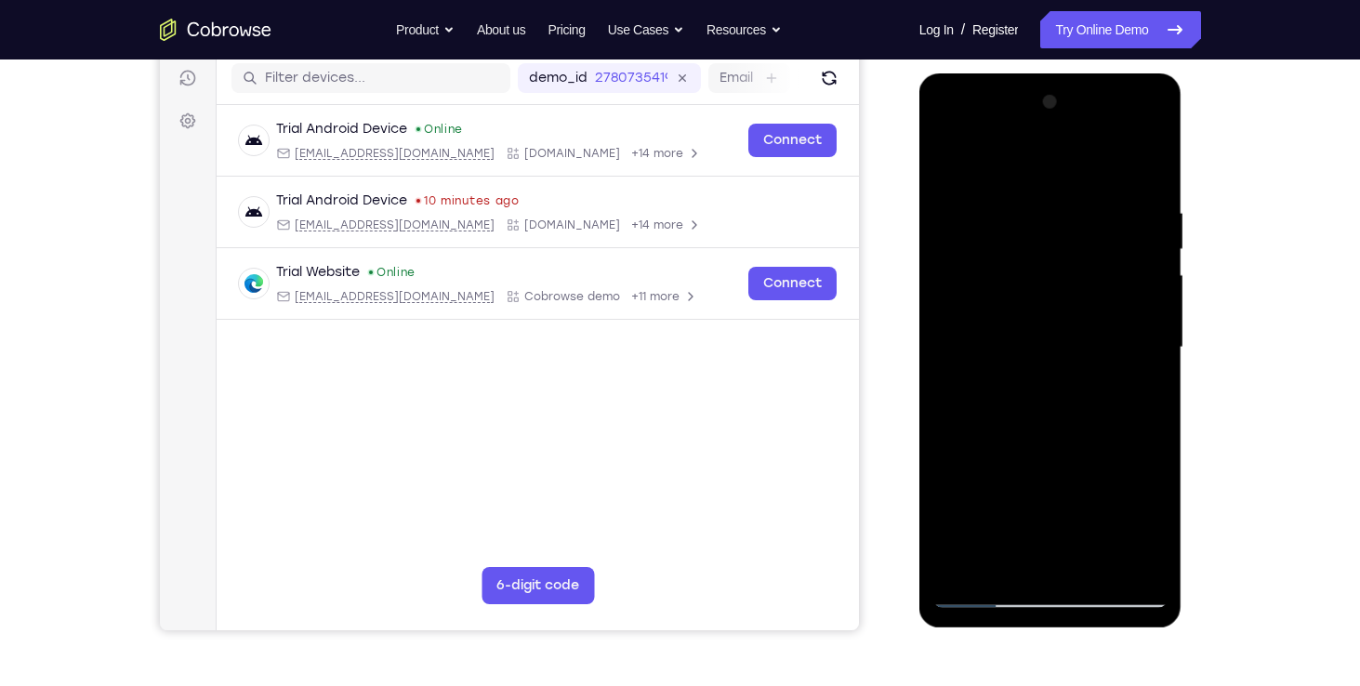
click at [1116, 263] on div at bounding box center [1051, 347] width 234 height 521
click at [988, 592] on div at bounding box center [1051, 347] width 234 height 521
click at [1043, 420] on div at bounding box center [1051, 347] width 234 height 521
click at [1119, 252] on div at bounding box center [1051, 347] width 234 height 521
click at [980, 592] on div at bounding box center [1051, 347] width 234 height 521
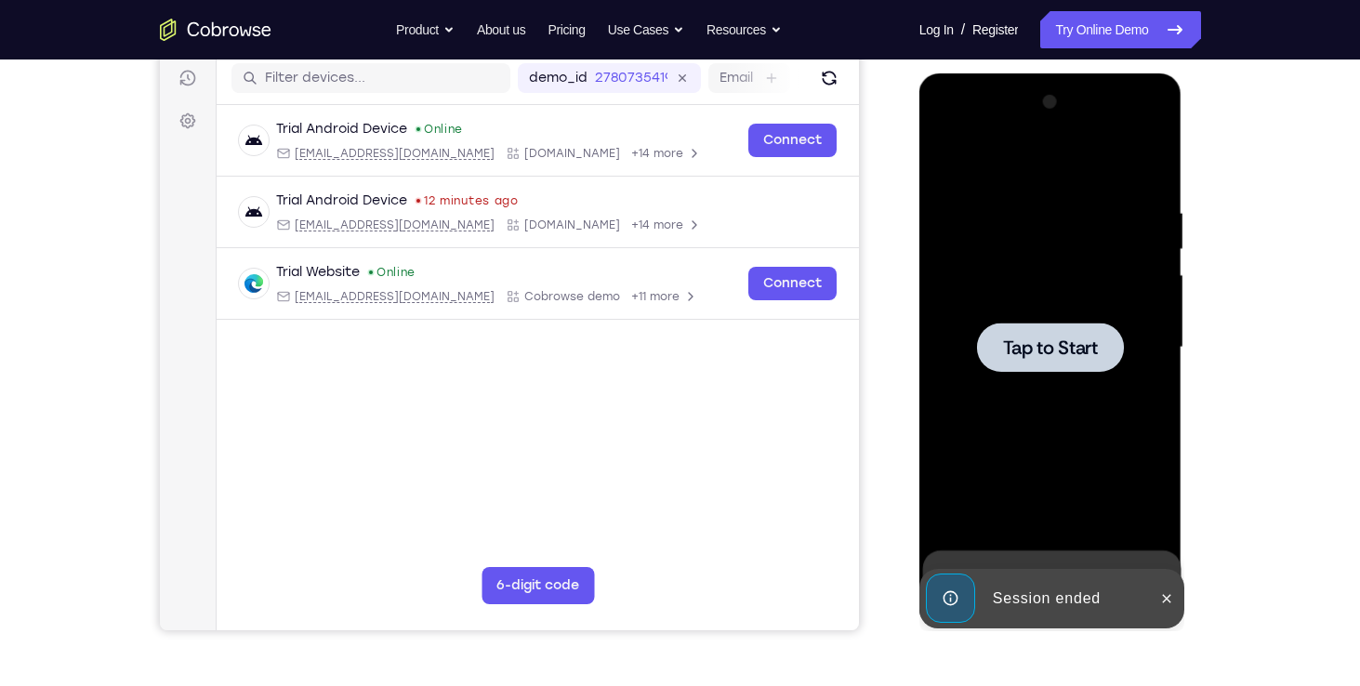
click at [1047, 352] on span "Tap to Start" at bounding box center [1050, 347] width 95 height 19
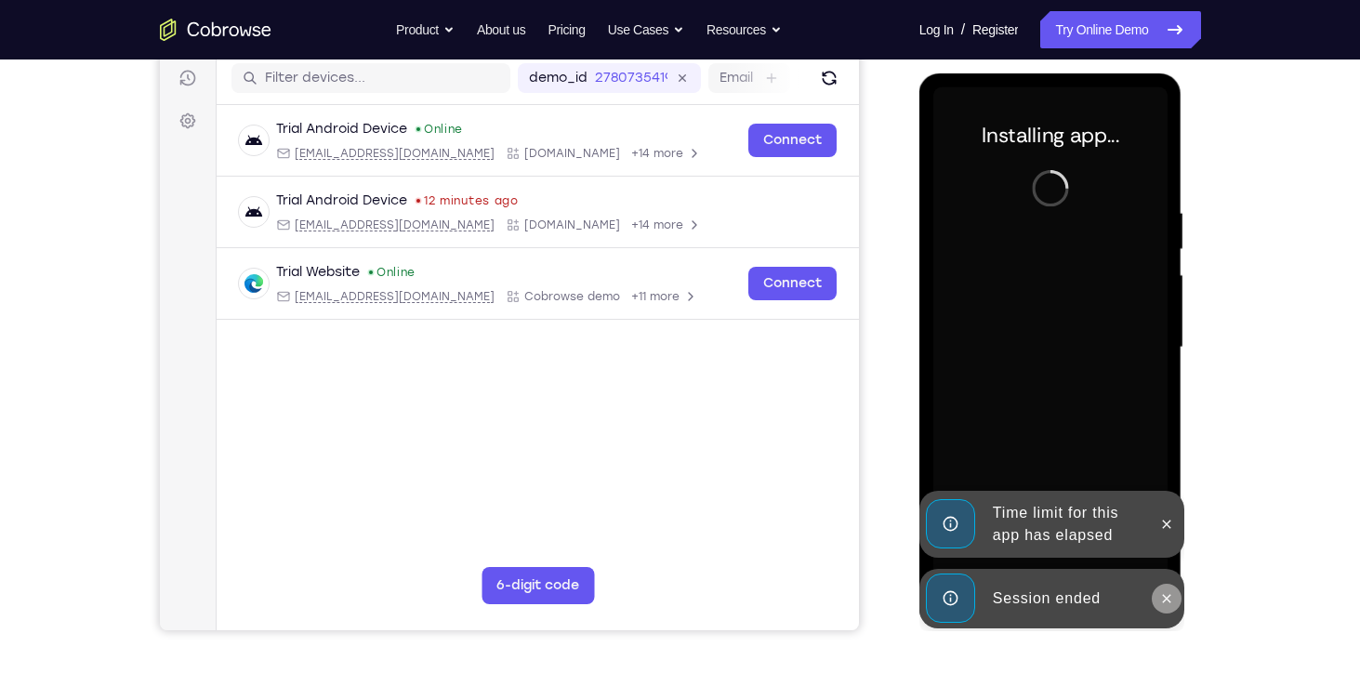
click at [1166, 595] on icon at bounding box center [1166, 598] width 15 height 15
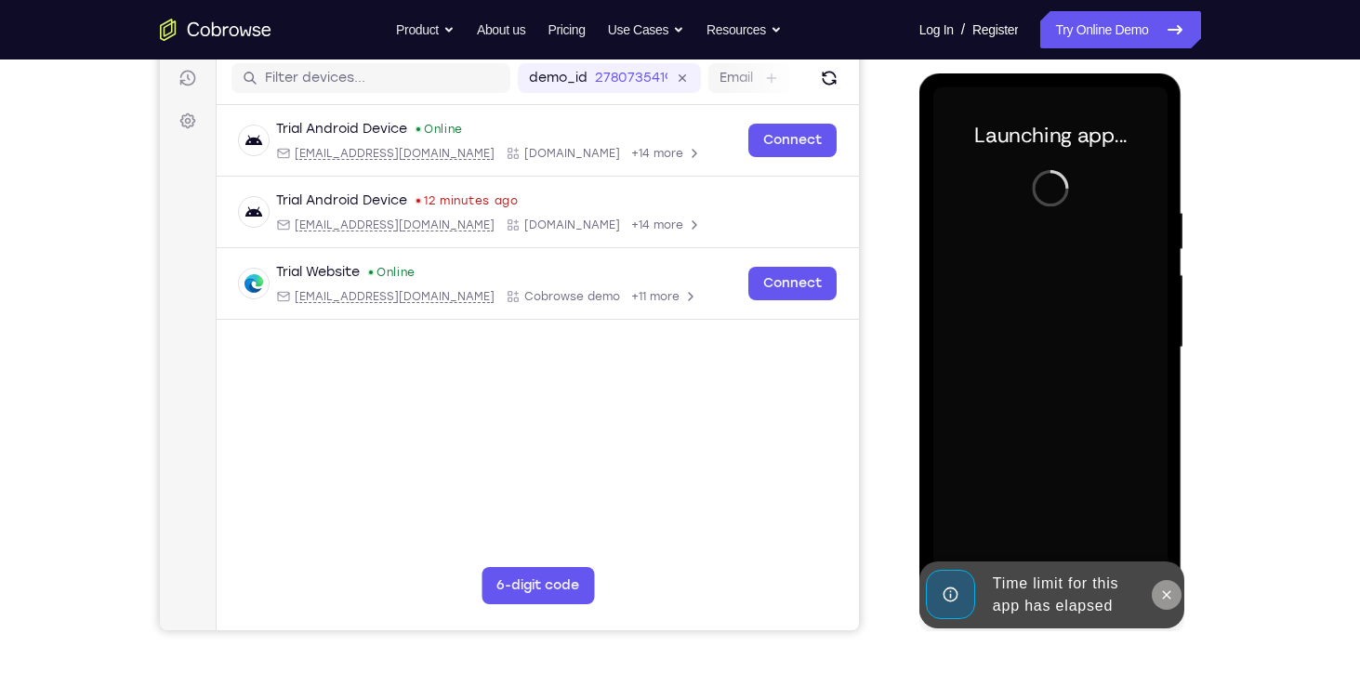
click at [1166, 592] on icon at bounding box center [1166, 595] width 15 height 15
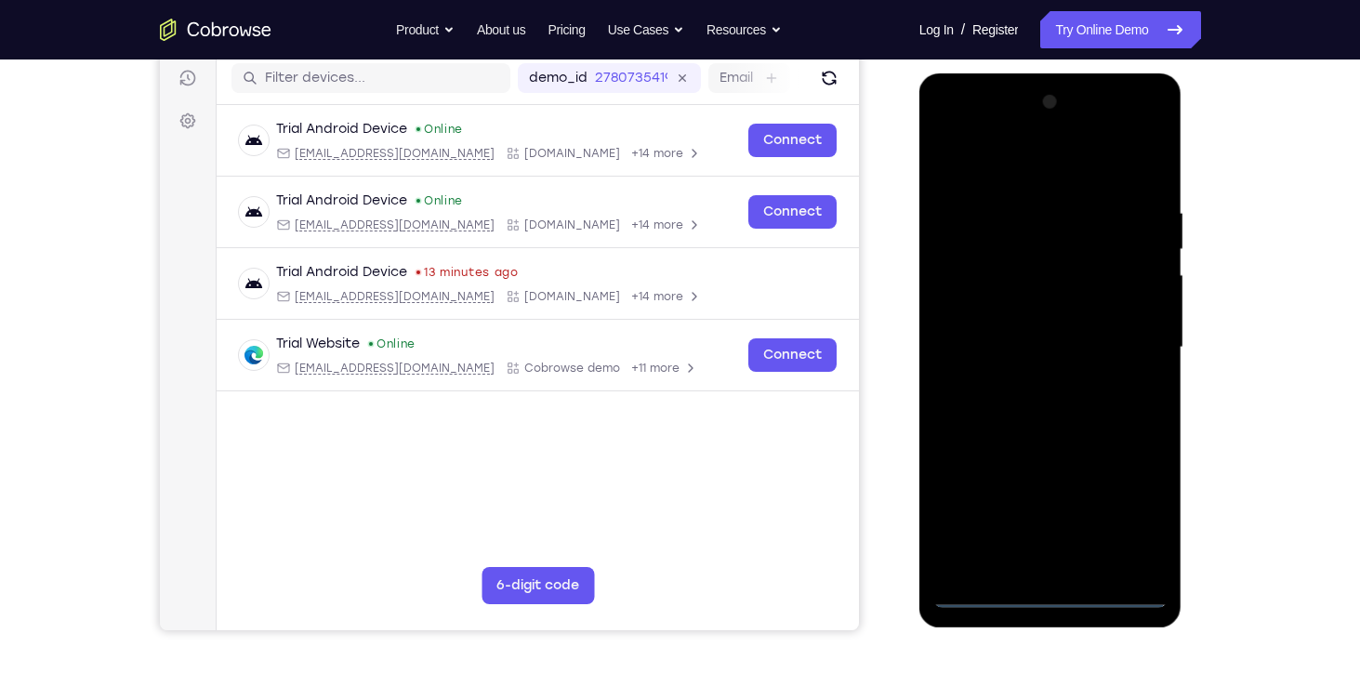
click at [1050, 591] on div at bounding box center [1051, 347] width 234 height 521
click at [1141, 530] on div at bounding box center [1051, 347] width 234 height 521
click at [1015, 176] on div at bounding box center [1051, 347] width 234 height 521
click at [974, 285] on div at bounding box center [1051, 347] width 234 height 521
click at [1030, 309] on div at bounding box center [1051, 347] width 234 height 521
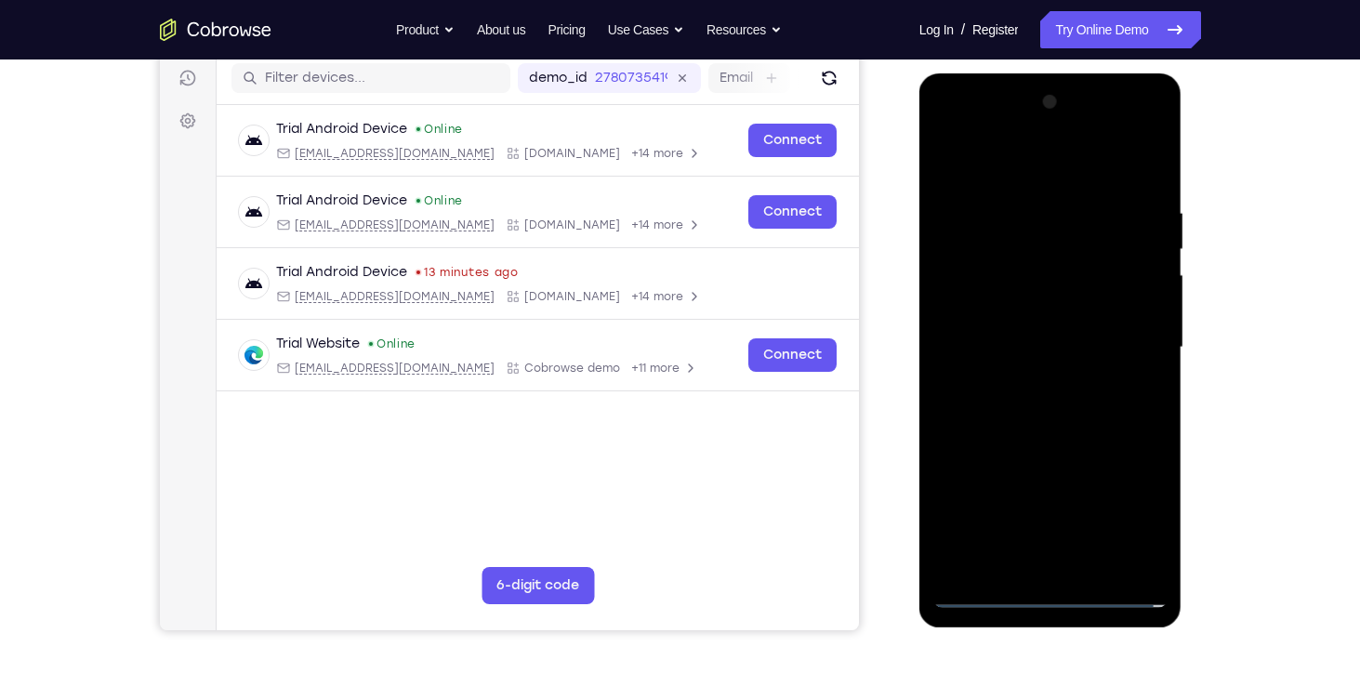
click at [1032, 568] on div at bounding box center [1051, 347] width 234 height 521
click at [1026, 338] on div at bounding box center [1051, 347] width 234 height 521
click at [1040, 313] on div at bounding box center [1051, 347] width 234 height 521
click at [1041, 348] on div at bounding box center [1051, 347] width 234 height 521
click at [1038, 449] on div at bounding box center [1051, 347] width 234 height 521
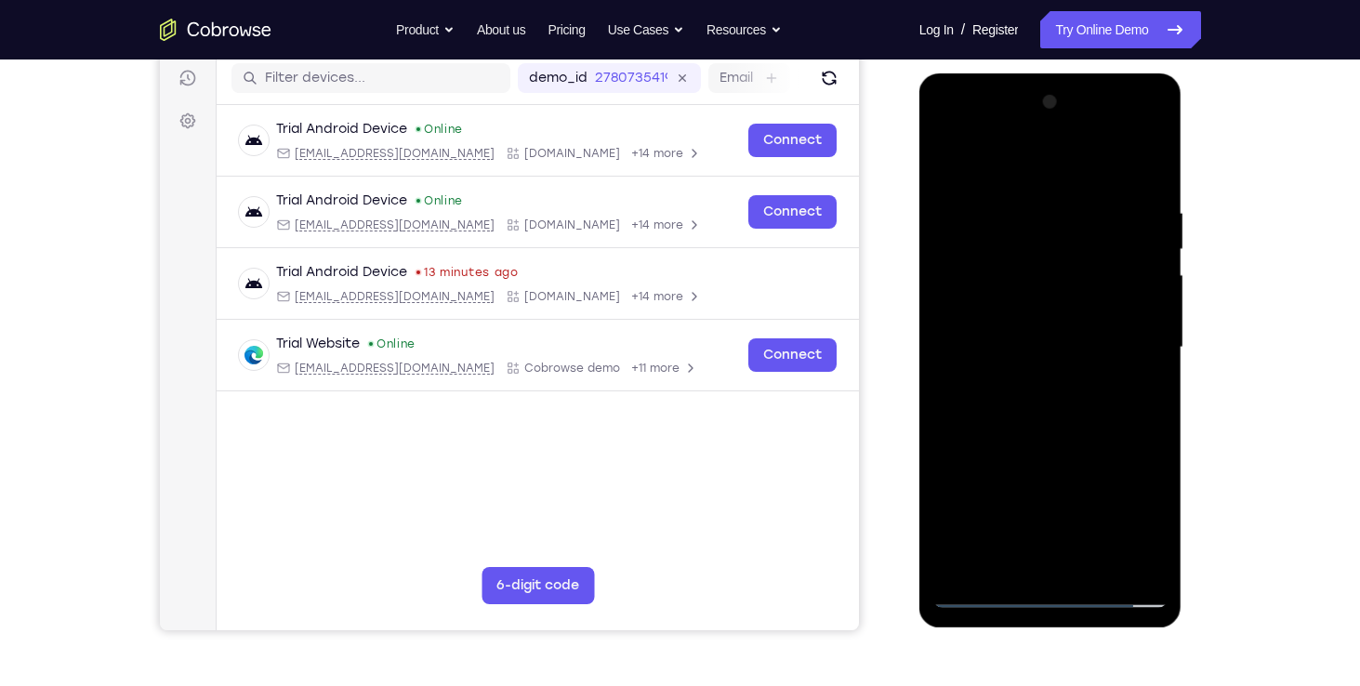
click at [1142, 295] on div at bounding box center [1051, 347] width 234 height 521
click at [1015, 550] on div at bounding box center [1051, 347] width 234 height 521
click at [1040, 317] on div at bounding box center [1051, 347] width 234 height 521
click at [1089, 393] on div at bounding box center [1051, 347] width 234 height 521
click at [1125, 155] on div at bounding box center [1051, 347] width 234 height 521
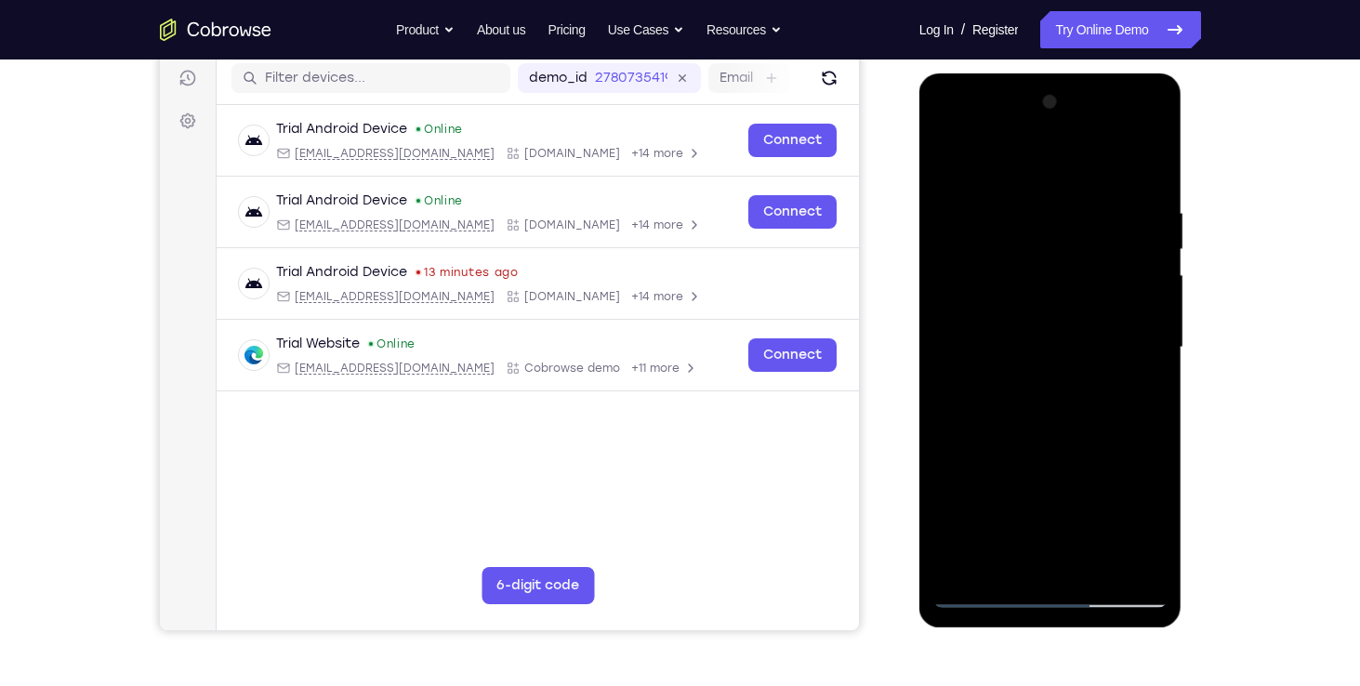
click at [1047, 221] on div at bounding box center [1051, 347] width 234 height 521
click at [1152, 427] on div at bounding box center [1051, 347] width 234 height 521
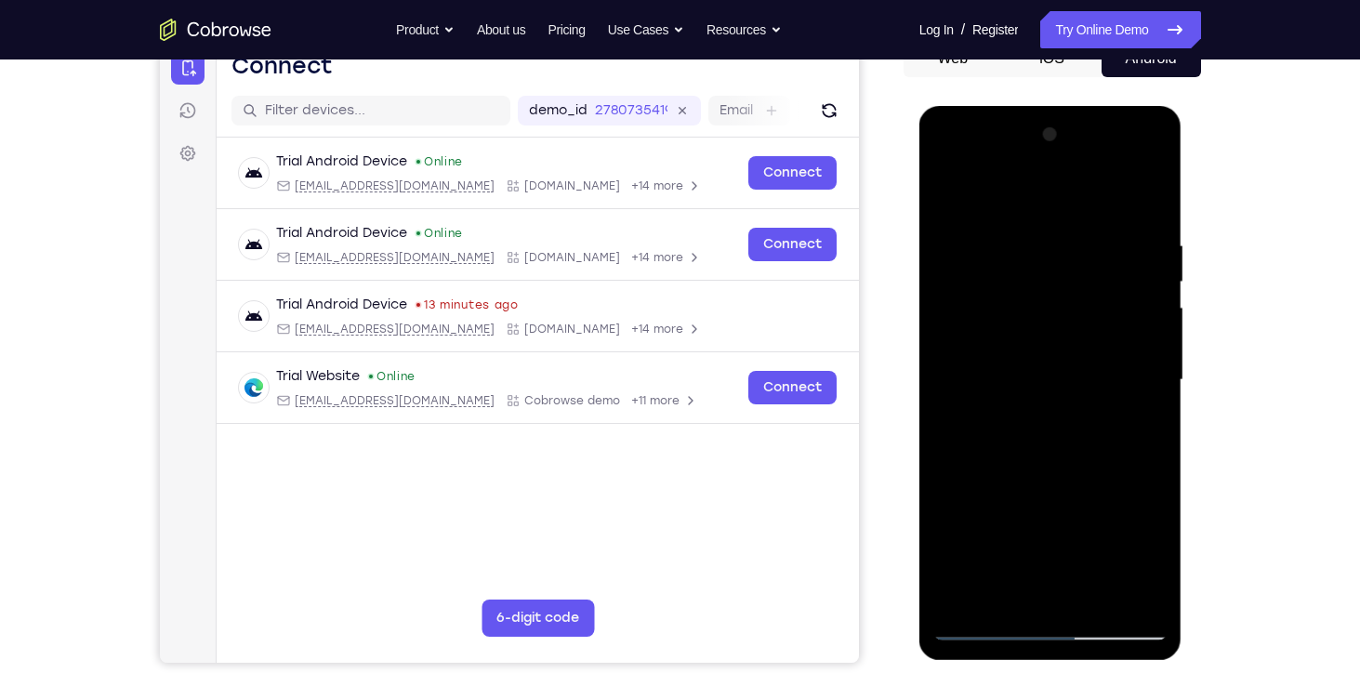
scroll to position [214, 0]
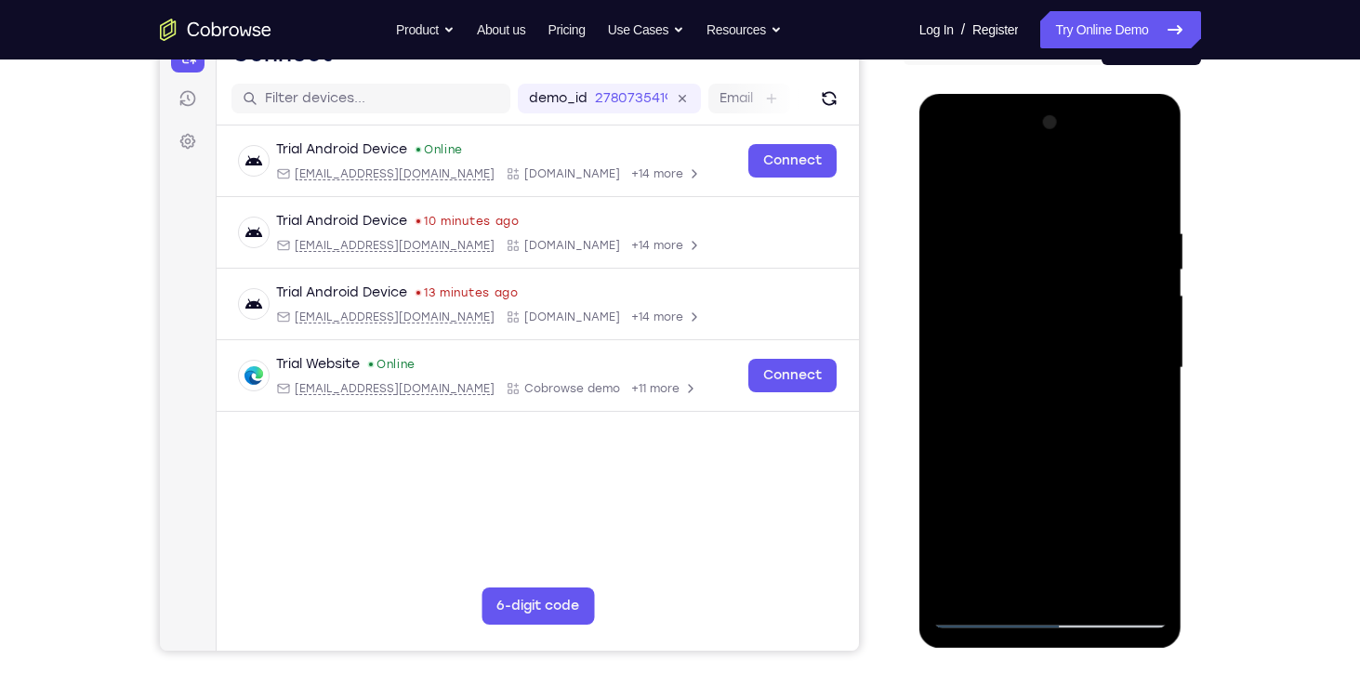
click at [981, 620] on div at bounding box center [1051, 368] width 234 height 521
click at [1064, 332] on div at bounding box center [1051, 368] width 234 height 521
click at [974, 395] on div at bounding box center [1051, 368] width 234 height 521
click at [987, 612] on div at bounding box center [1051, 368] width 234 height 521
click at [976, 619] on div at bounding box center [1051, 368] width 234 height 521
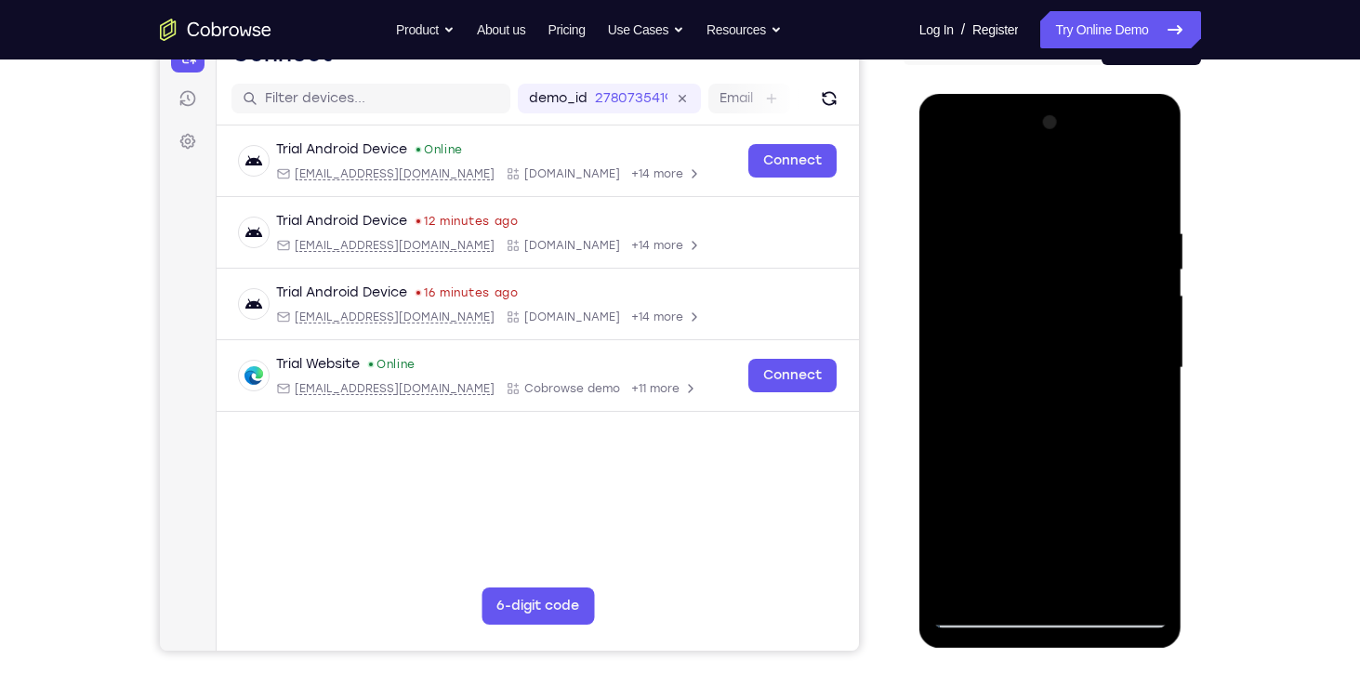
click at [945, 239] on div at bounding box center [1051, 368] width 234 height 521
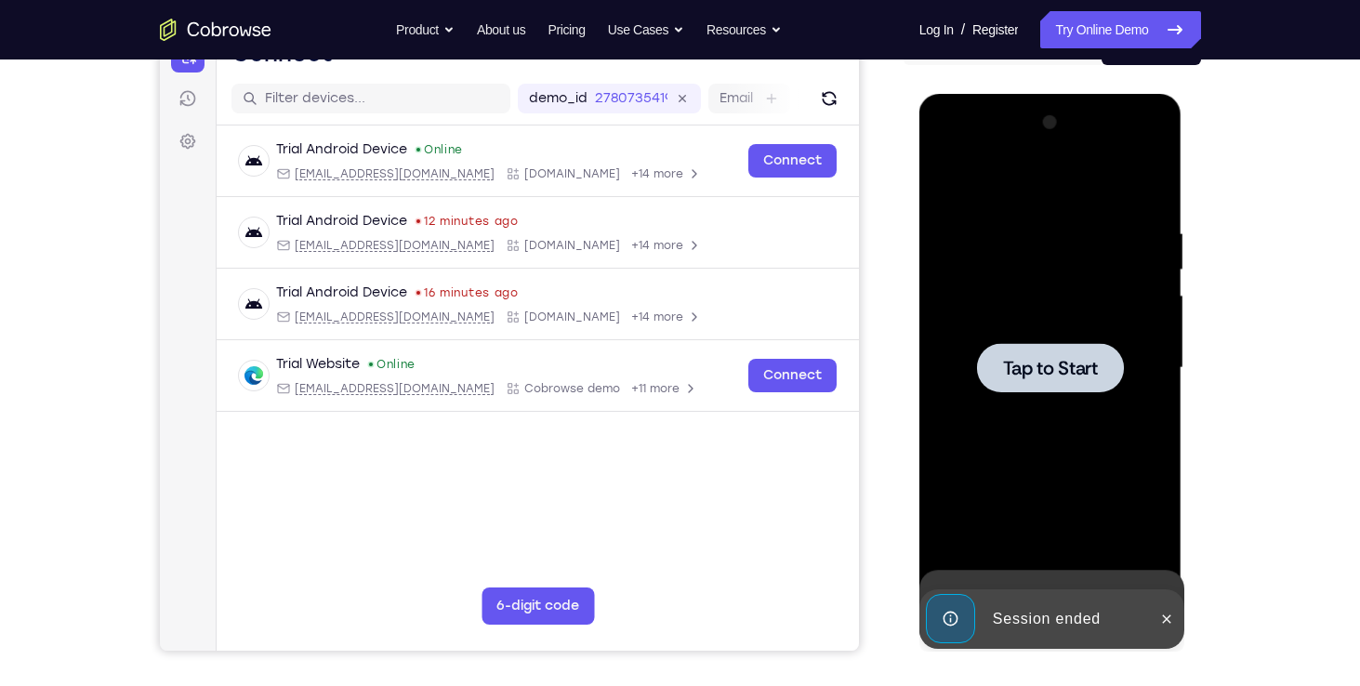
click at [1057, 352] on div at bounding box center [1050, 367] width 147 height 49
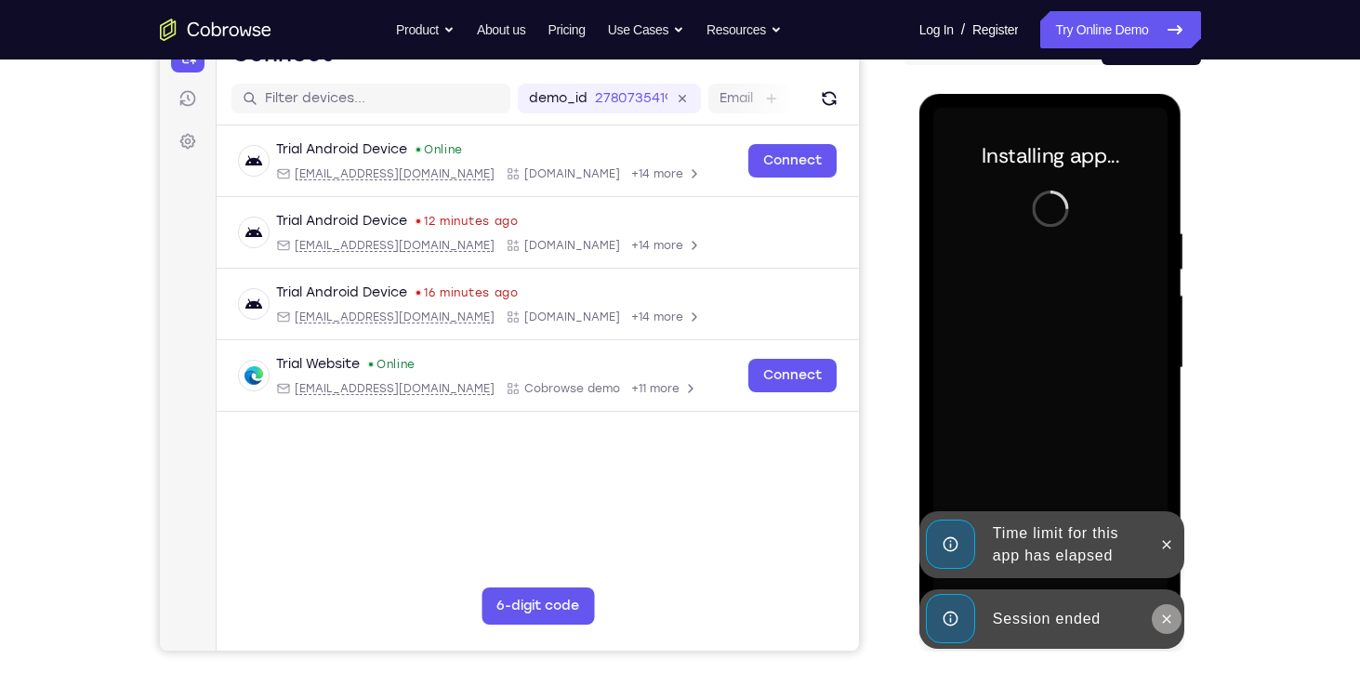
click at [1170, 621] on icon at bounding box center [1167, 619] width 8 height 8
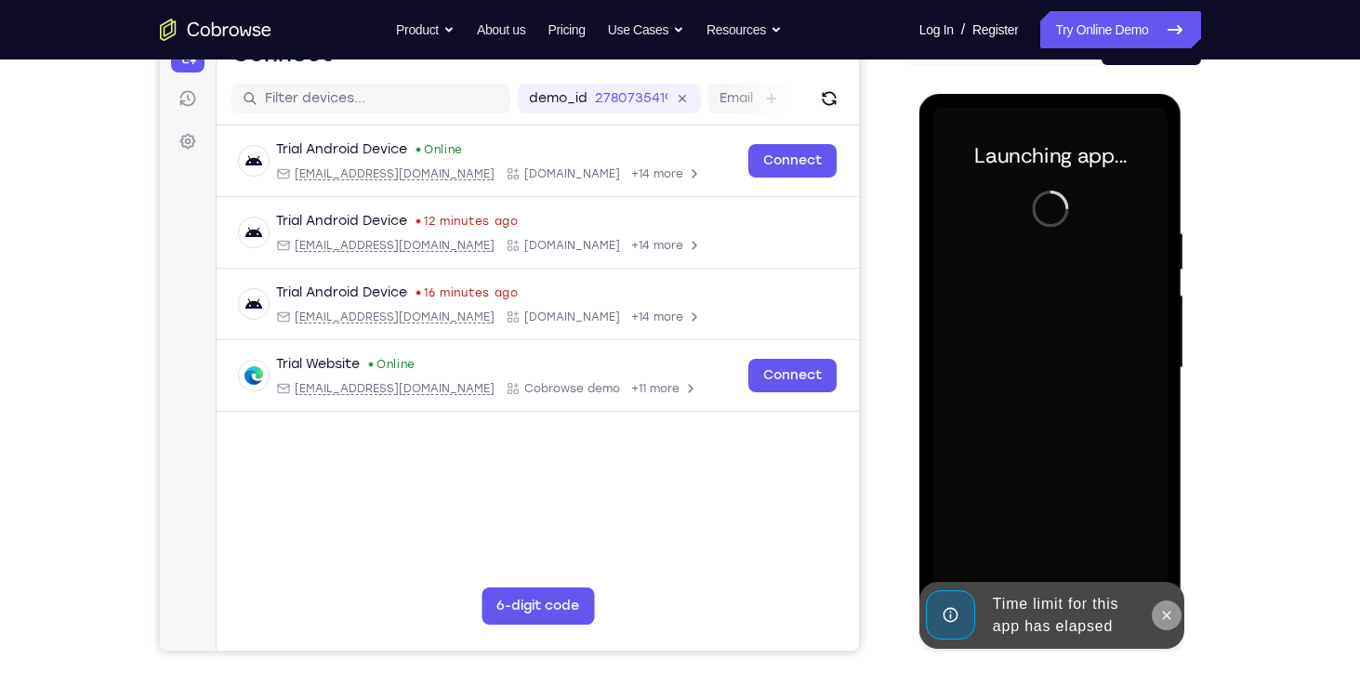
click at [1164, 550] on div at bounding box center [1051, 368] width 234 height 521
click at [1166, 608] on icon at bounding box center [1166, 615] width 15 height 15
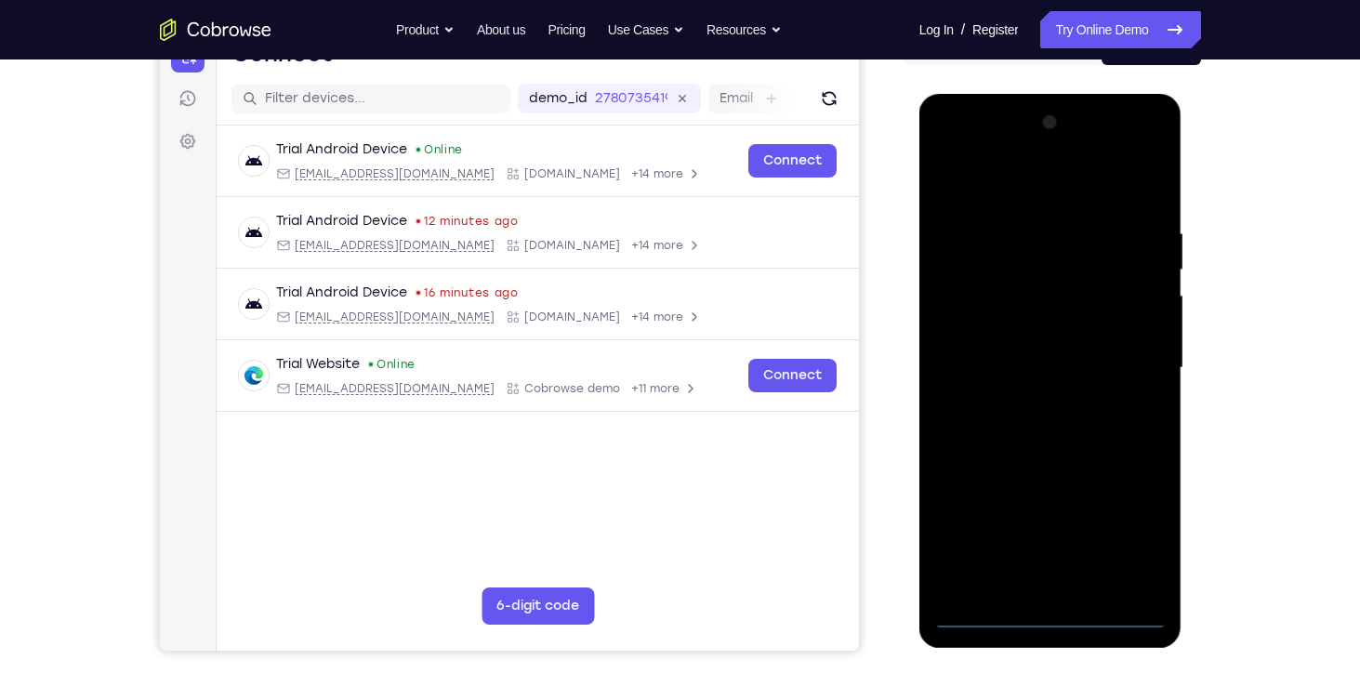
scroll to position [0, 0]
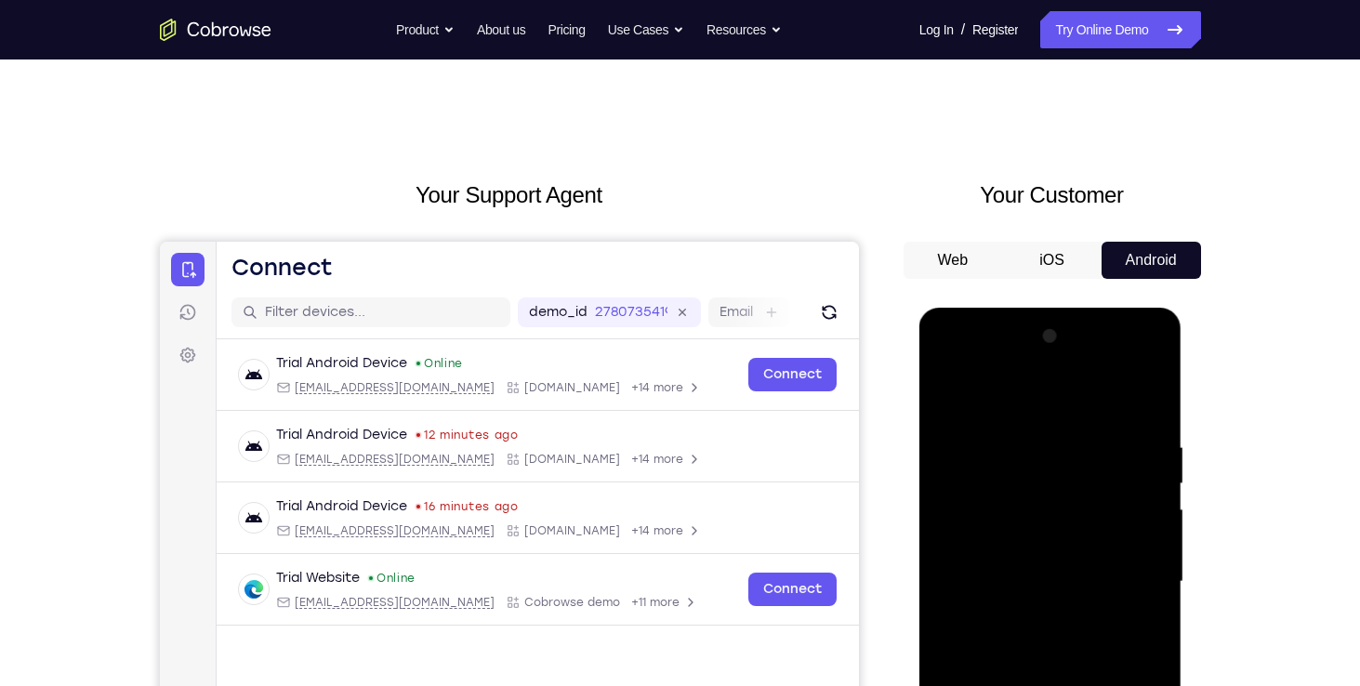
click at [103, 214] on button "Web" at bounding box center [94, 204] width 19 height 19
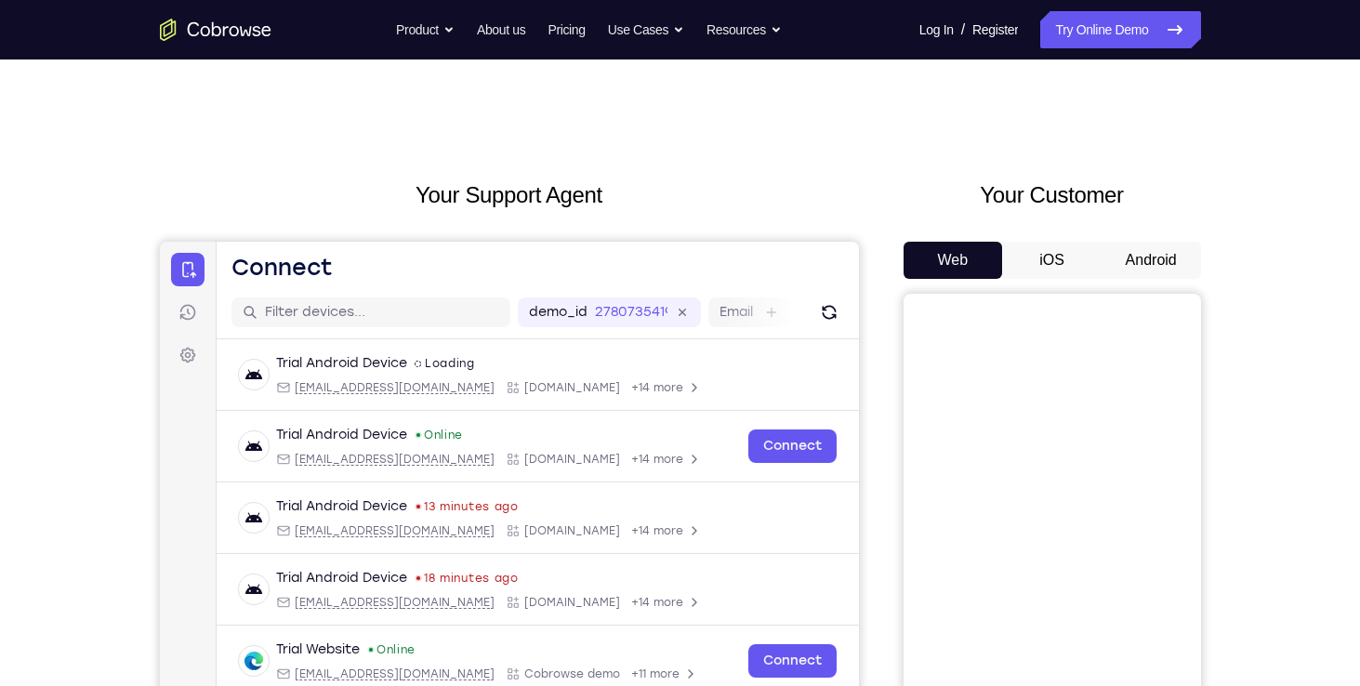
click at [1039, 255] on button "iOS" at bounding box center [1051, 260] width 99 height 37
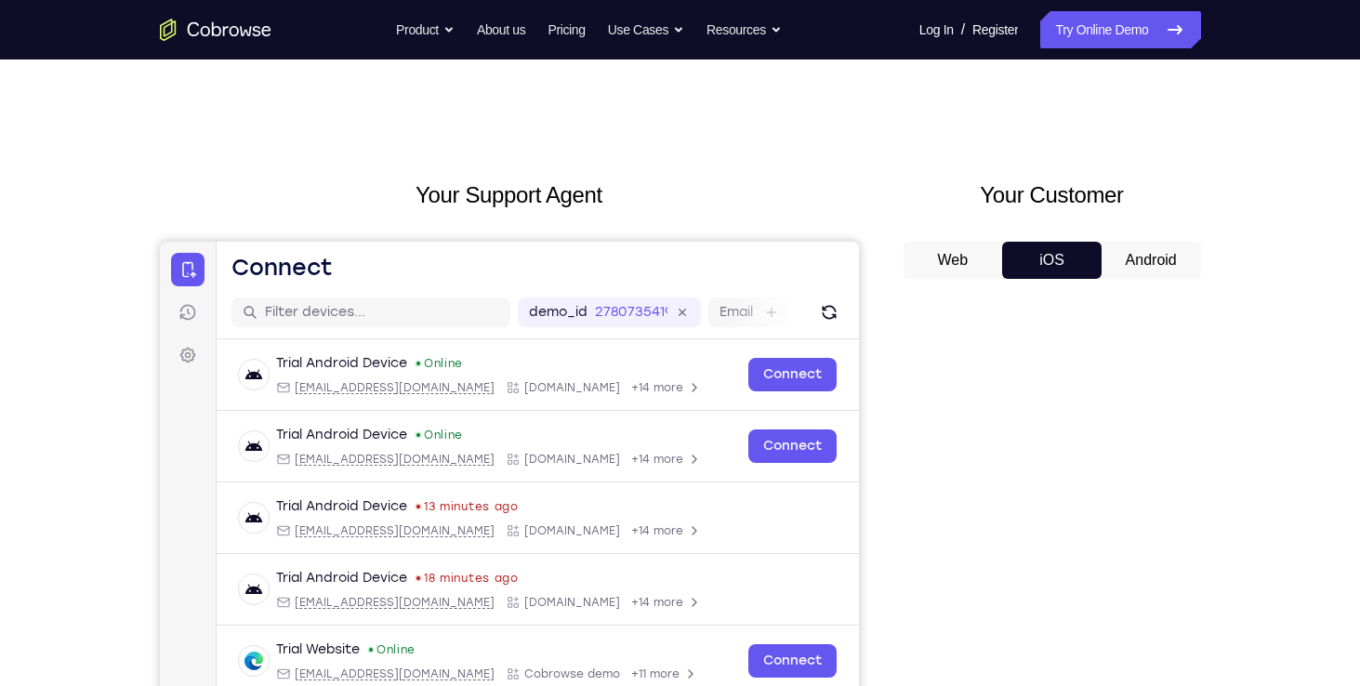
click at [957, 245] on button "Web" at bounding box center [953, 260] width 99 height 37
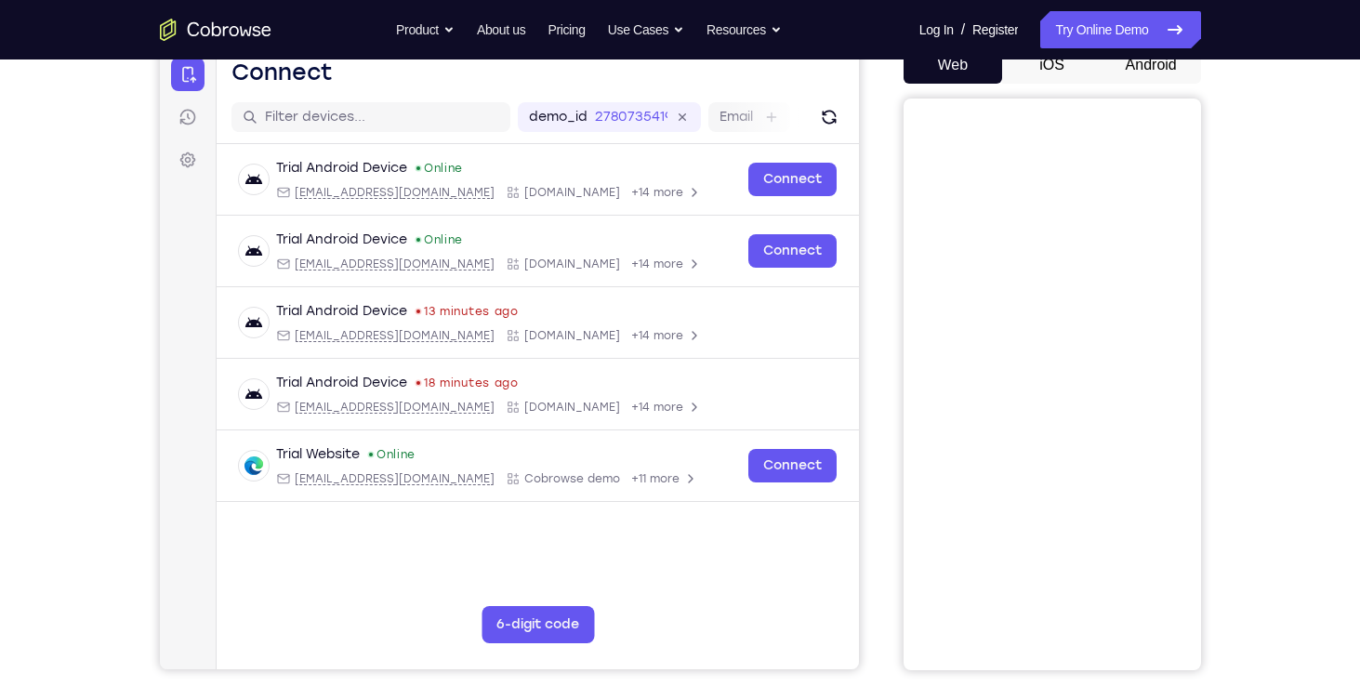
scroll to position [190, 0]
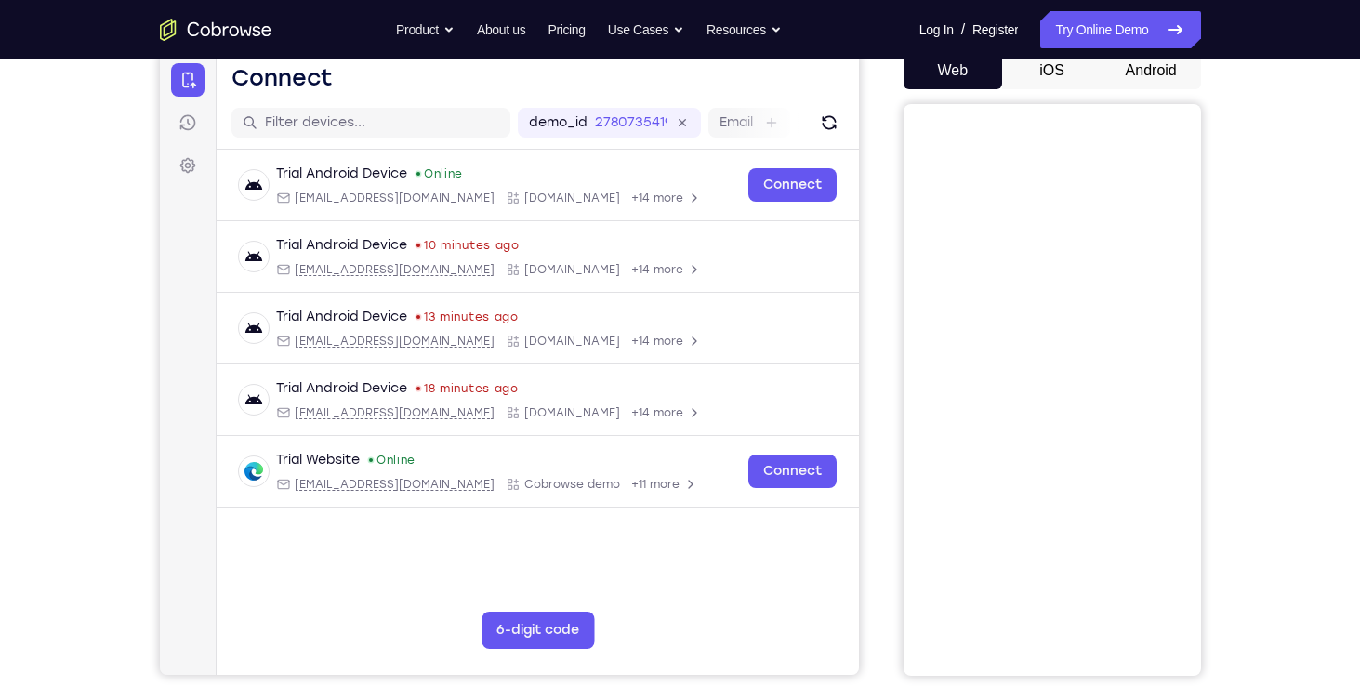
click at [1126, 76] on button "Android" at bounding box center [1151, 70] width 99 height 37
